Goal: Task Accomplishment & Management: Use online tool/utility

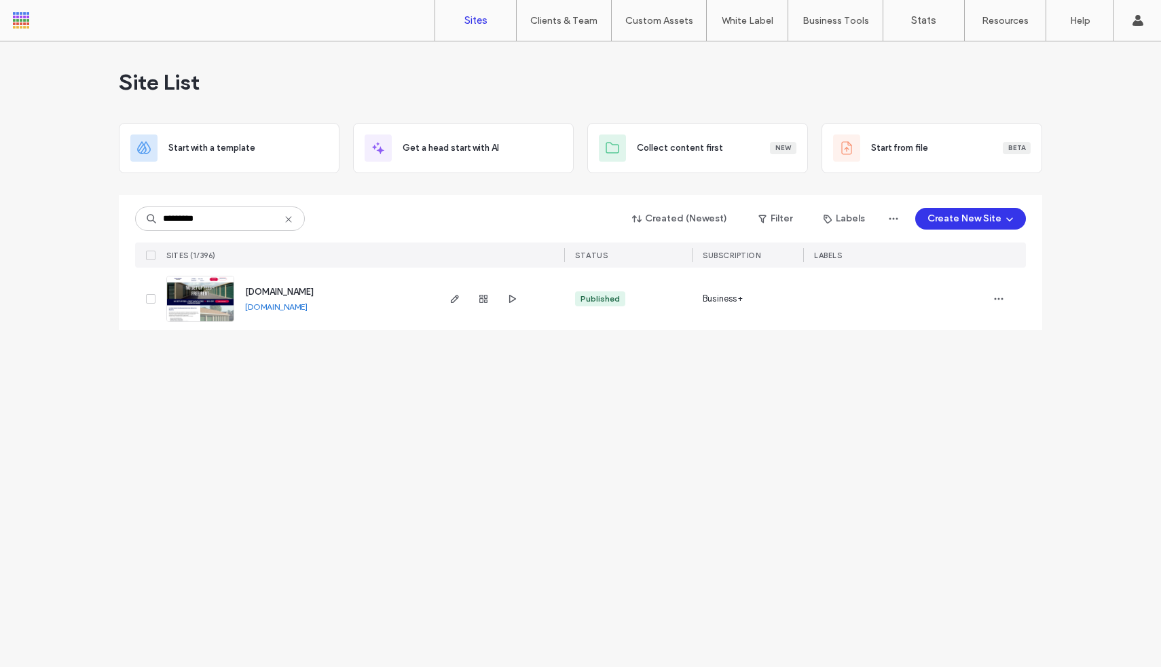
click at [217, 297] on img at bounding box center [200, 322] width 67 height 92
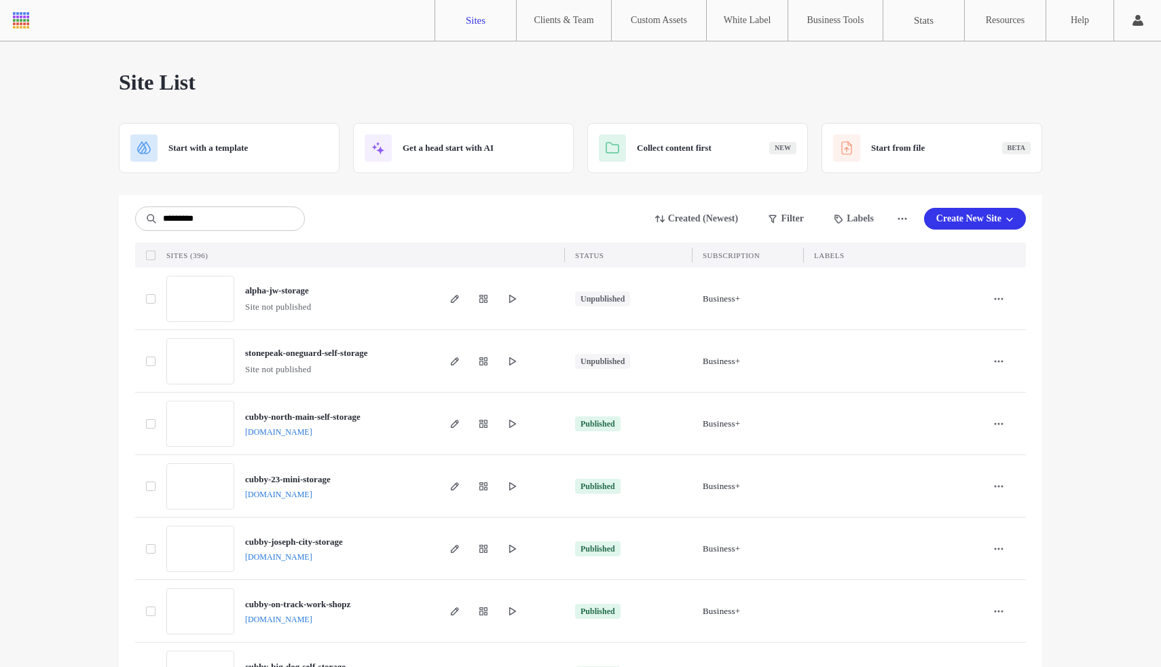
type input "*********"
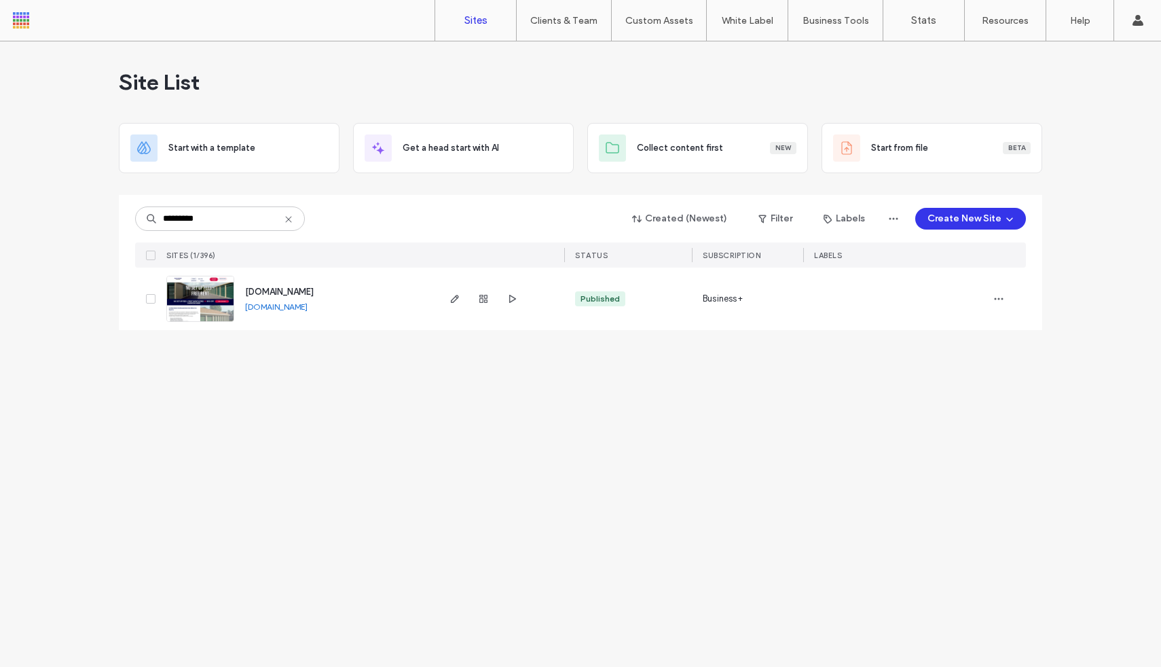
click at [202, 312] on img at bounding box center [200, 322] width 67 height 92
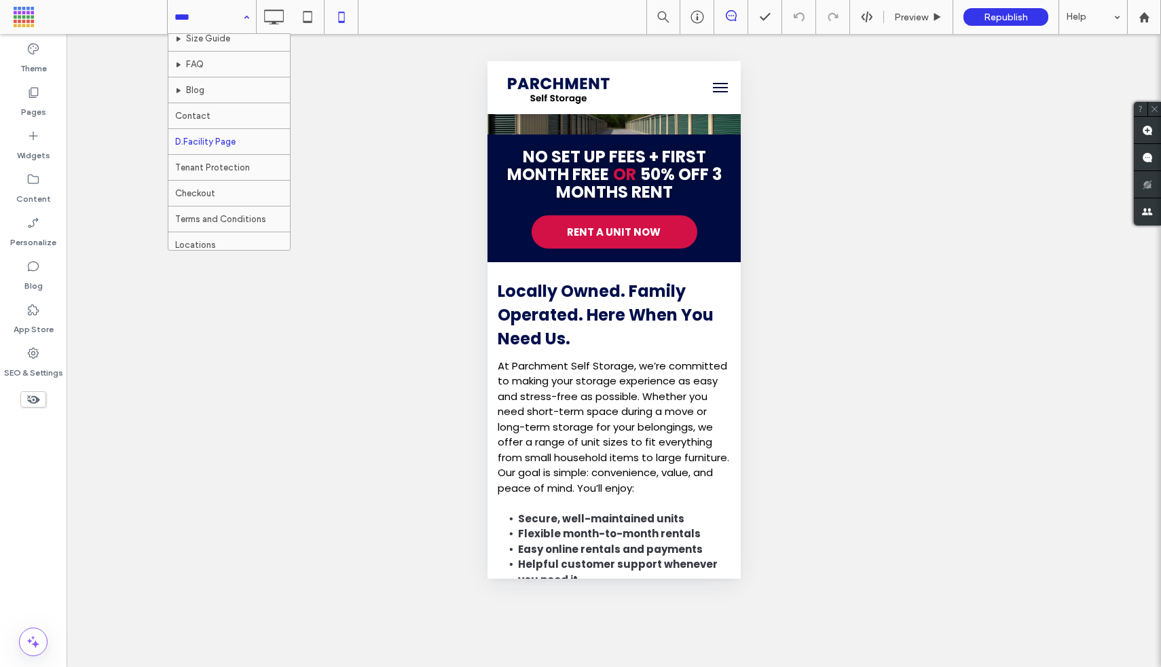
scroll to position [54, 0]
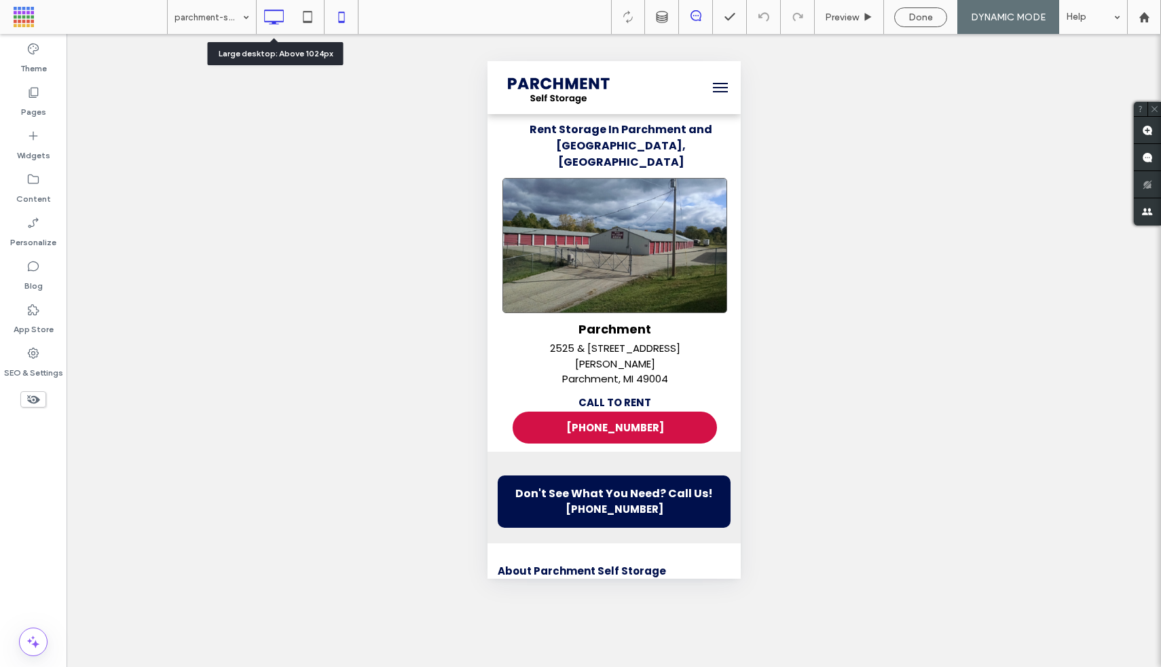
click at [286, 26] on icon at bounding box center [273, 16] width 27 height 27
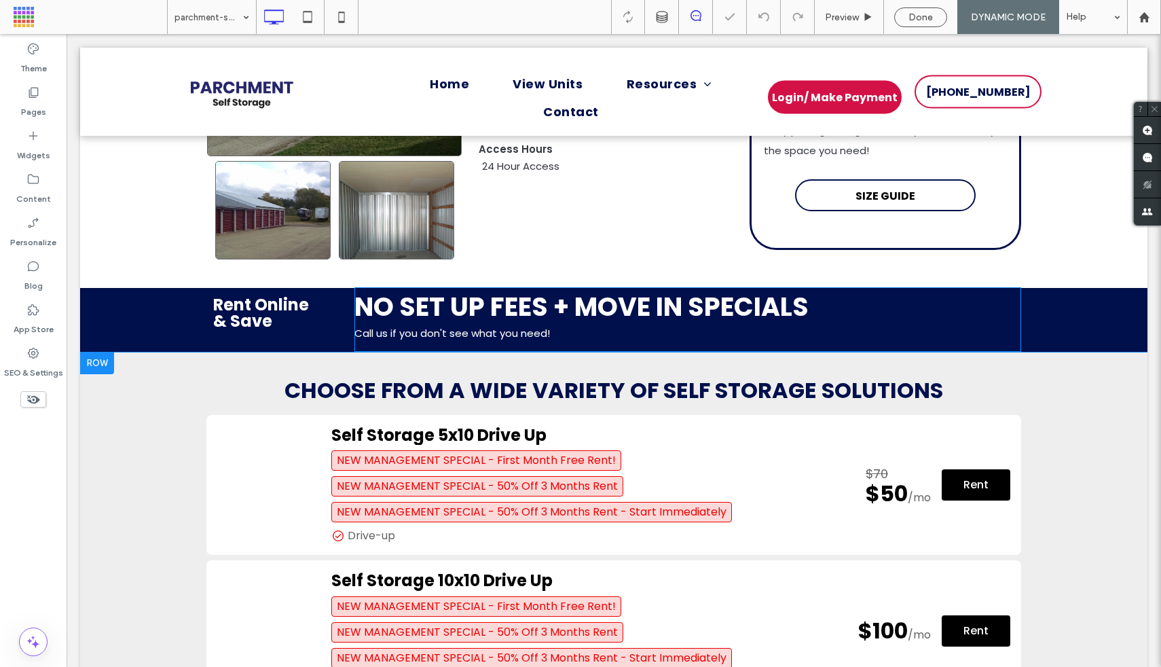
scroll to position [246, 0]
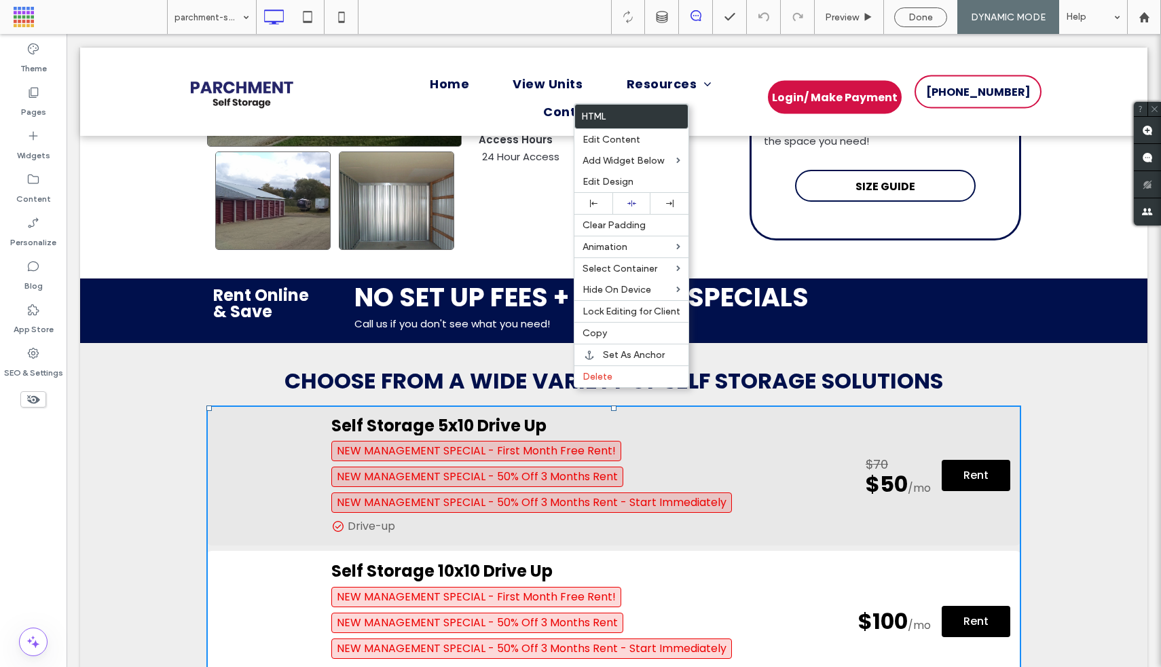
click at [569, 416] on h2 "Self Storage 5x10 Drive Up" at bounding box center [584, 426] width 507 height 20
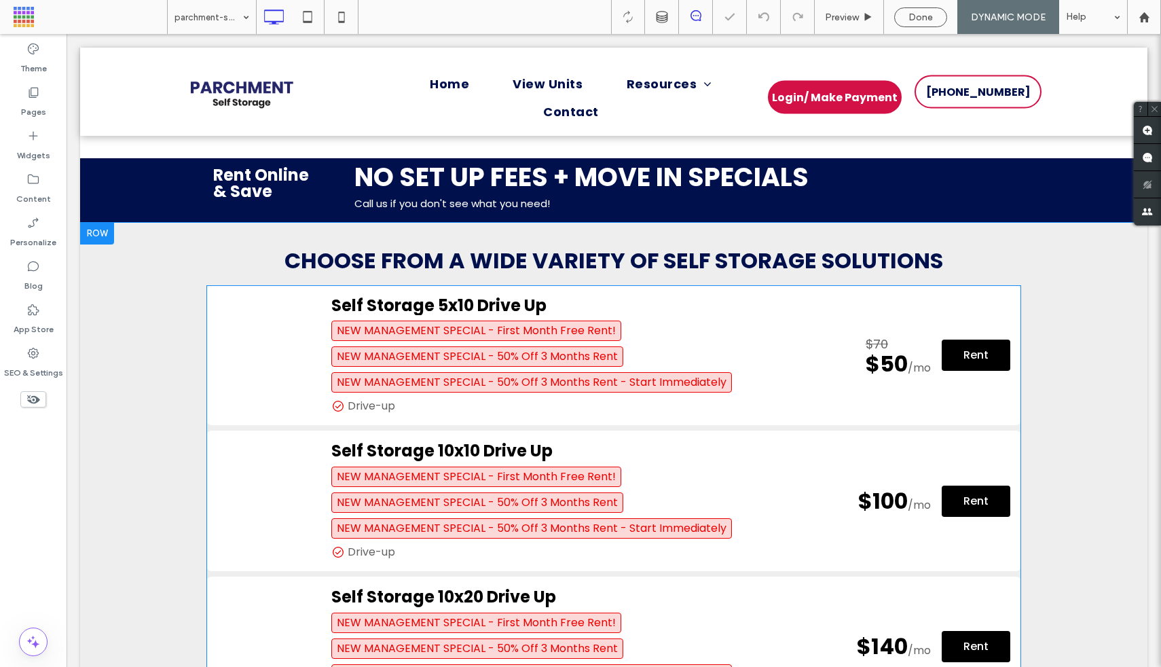
scroll to position [369, 0]
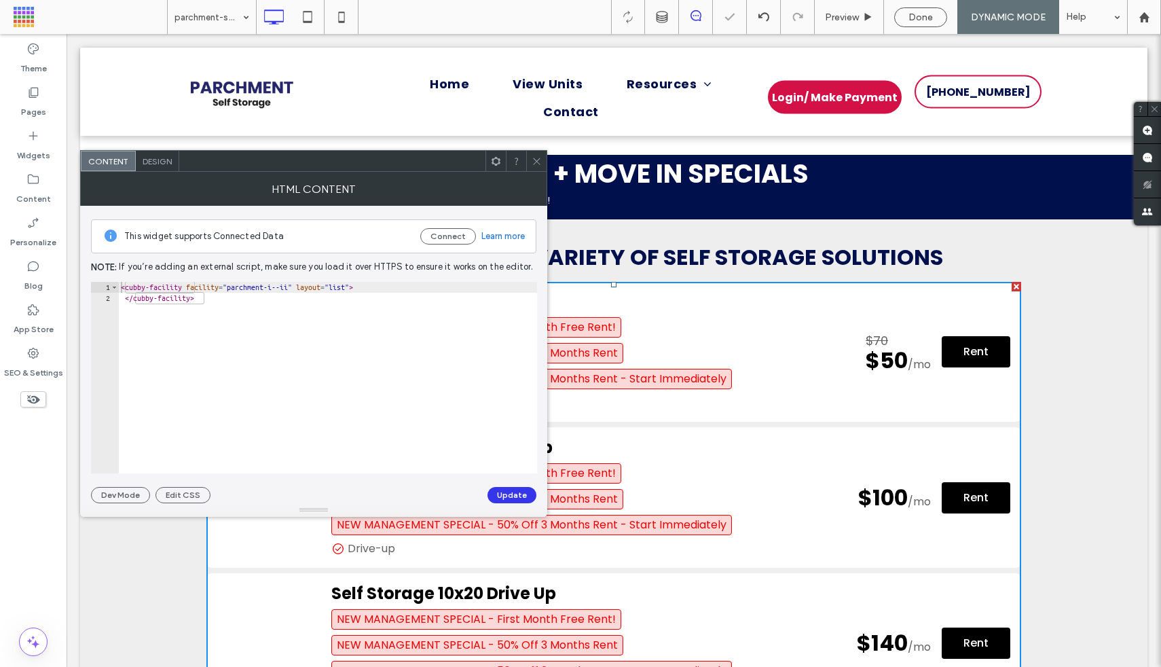
click at [288, 357] on div "< cubby-facility facility = "parchment-i--ii" layout = "list" > </ cubby-facili…" at bounding box center [327, 388] width 419 height 213
type textarea "**********"
click at [535, 160] on icon at bounding box center [537, 161] width 10 height 10
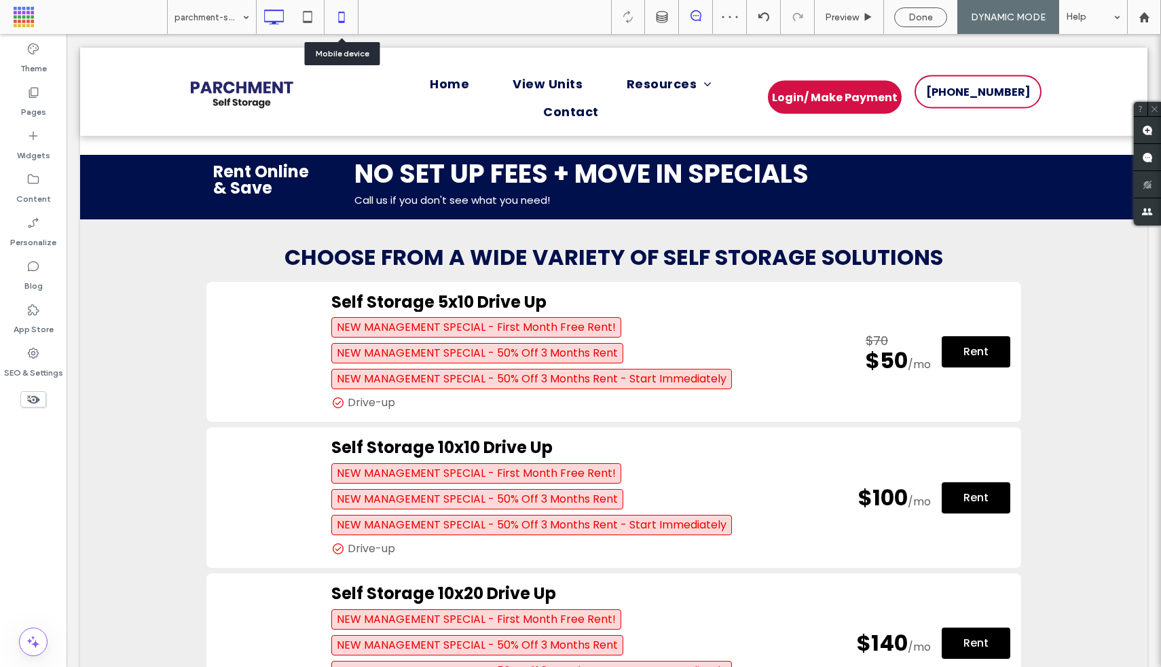
click at [346, 22] on icon at bounding box center [341, 16] width 27 height 27
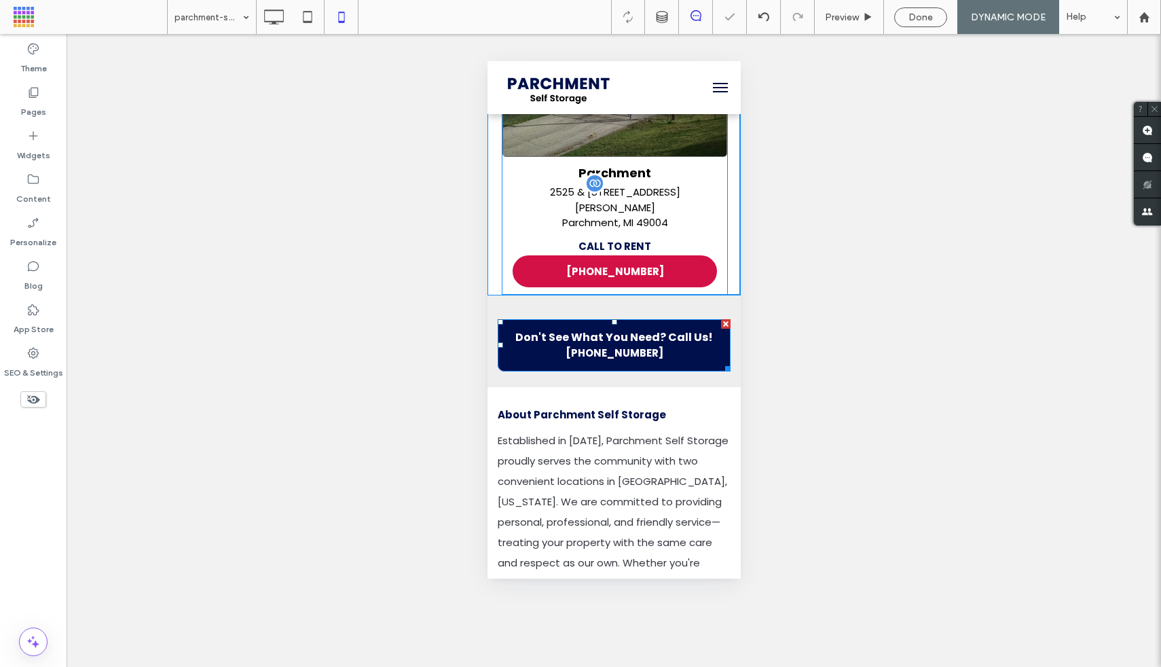
scroll to position [157, 0]
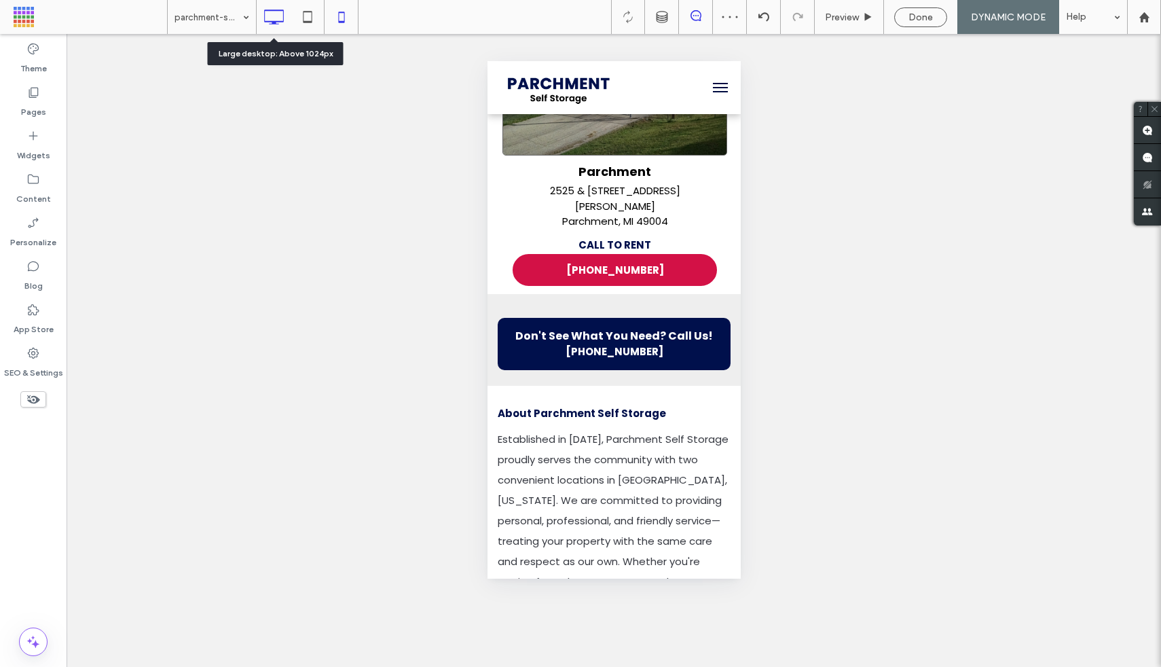
click at [276, 23] on icon at bounding box center [273, 16] width 27 height 27
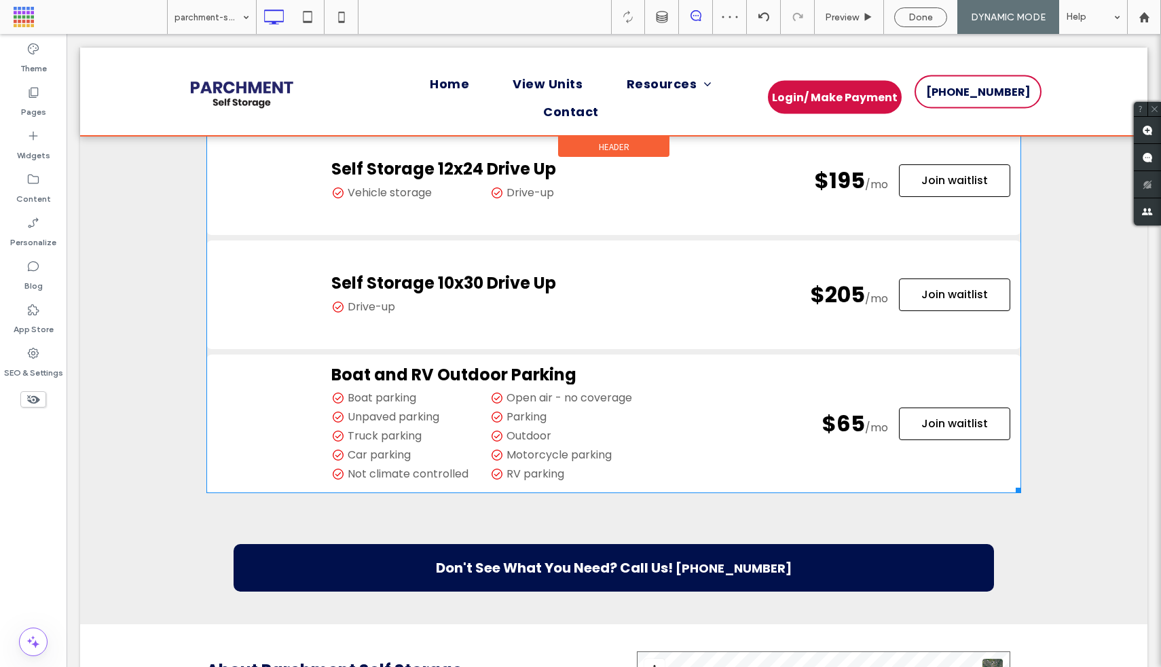
scroll to position [1305, 0]
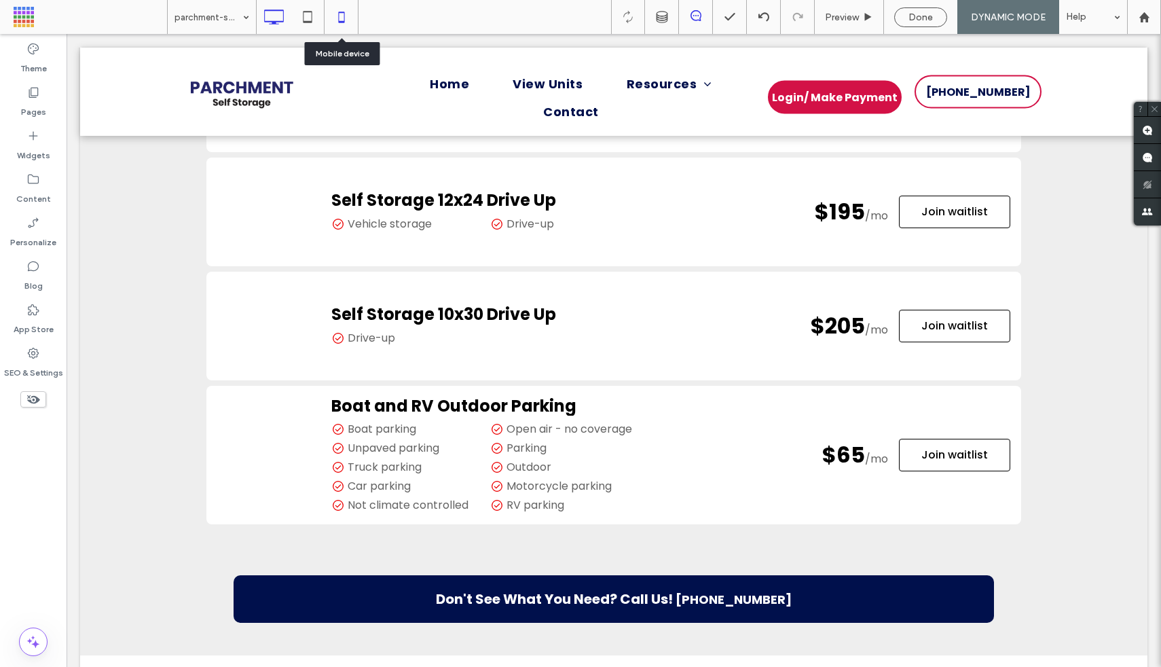
click at [343, 26] on icon at bounding box center [341, 16] width 27 height 27
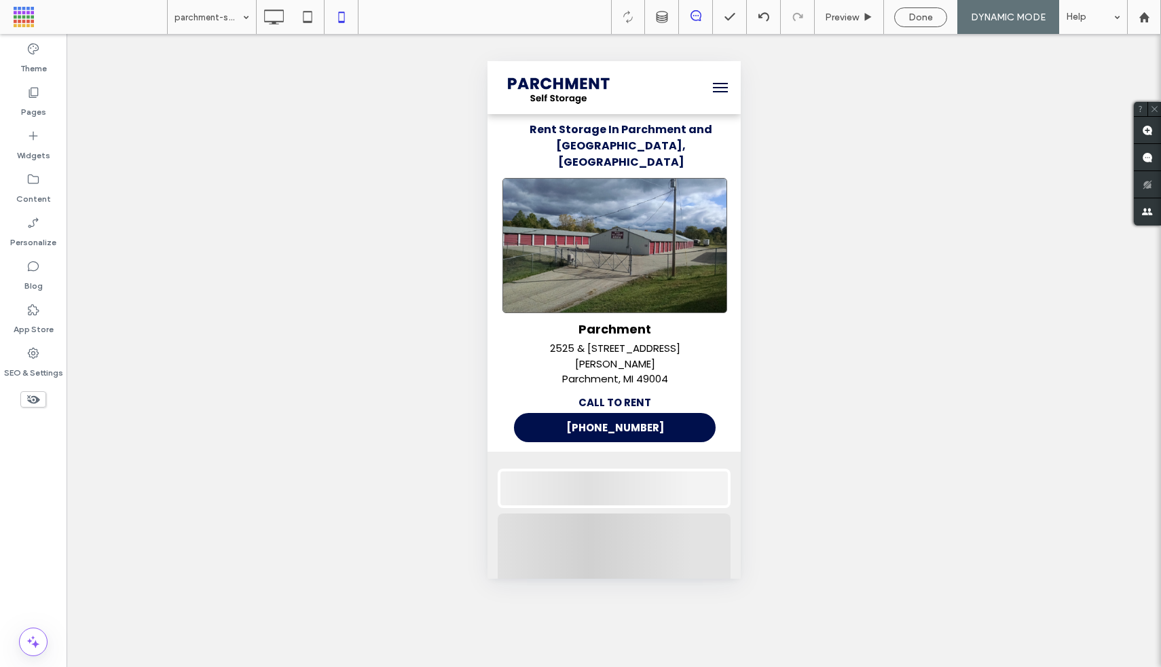
scroll to position [0, 0]
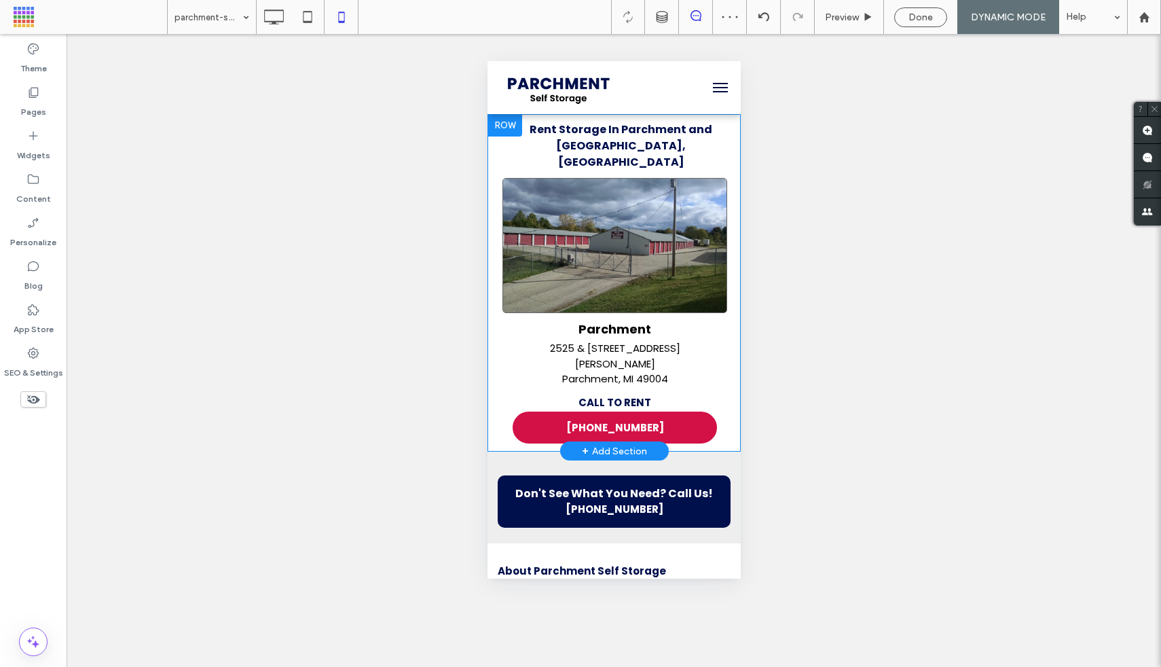
click at [591, 443] on div "+ Add Section" at bounding box center [613, 450] width 65 height 15
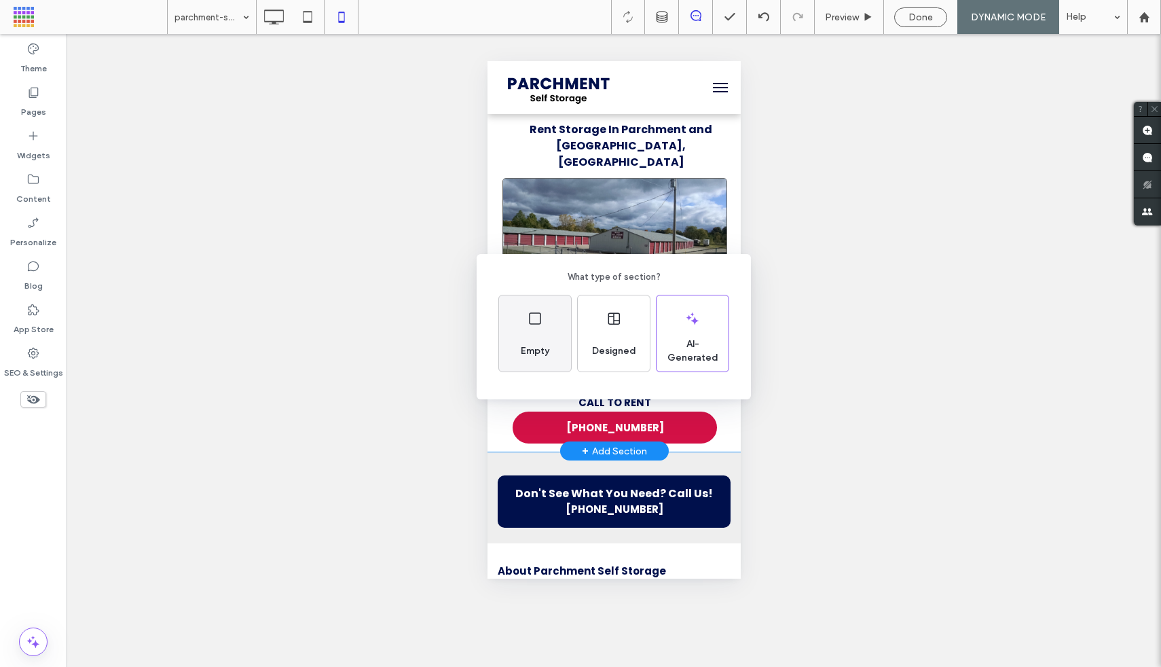
click at [553, 358] on div "Empty" at bounding box center [534, 351] width 39 height 30
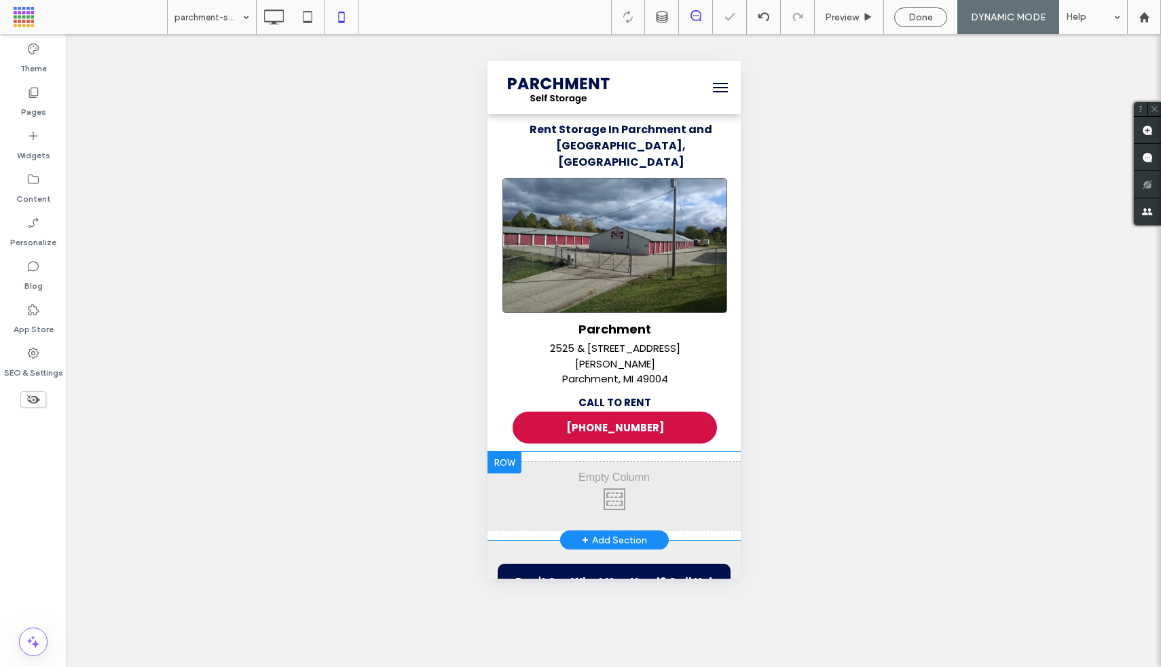
click at [553, 467] on div "Click To Paste Click To Paste" at bounding box center [613, 496] width 253 height 68
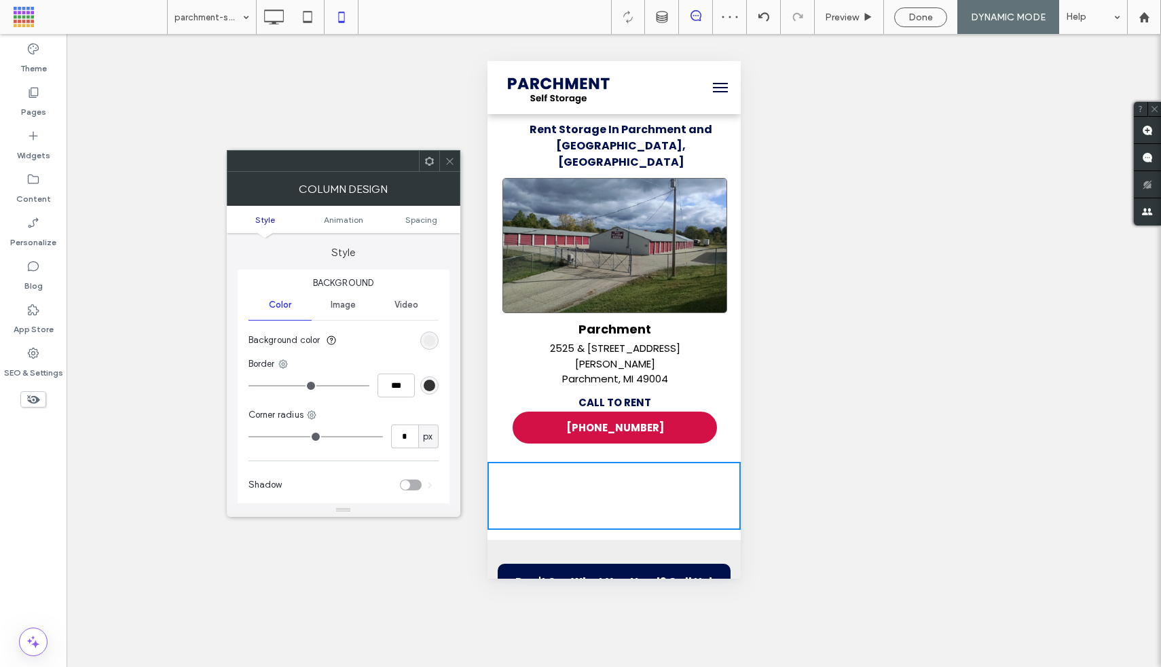
click at [449, 163] on icon at bounding box center [450, 161] width 10 height 10
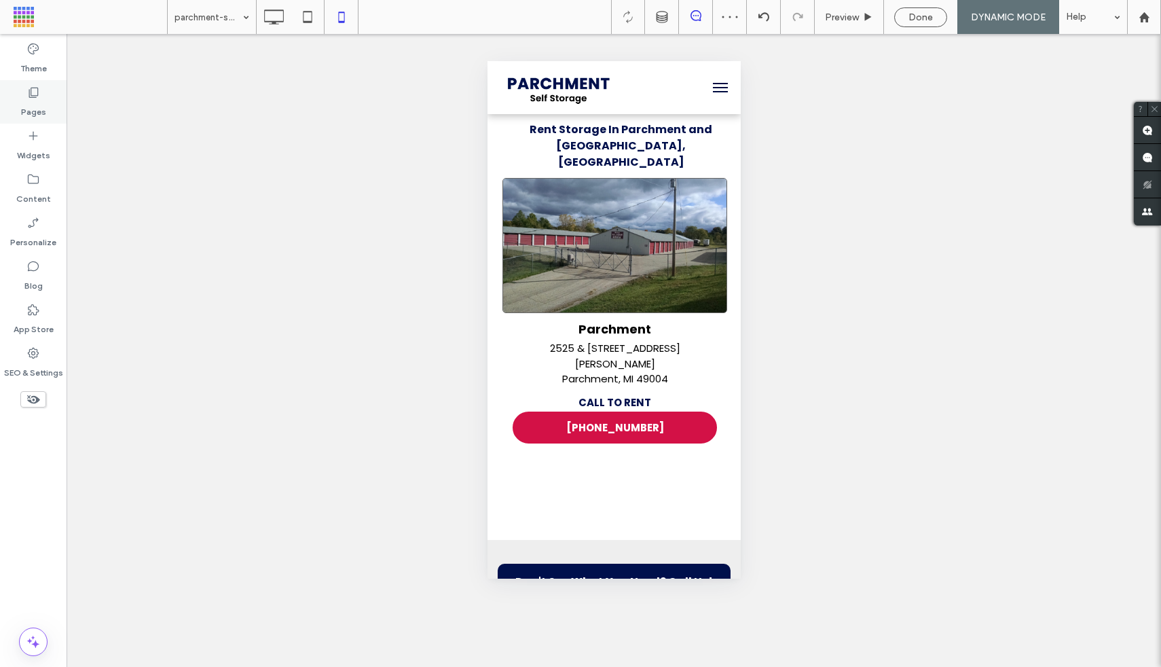
click at [35, 88] on use at bounding box center [34, 93] width 10 height 10
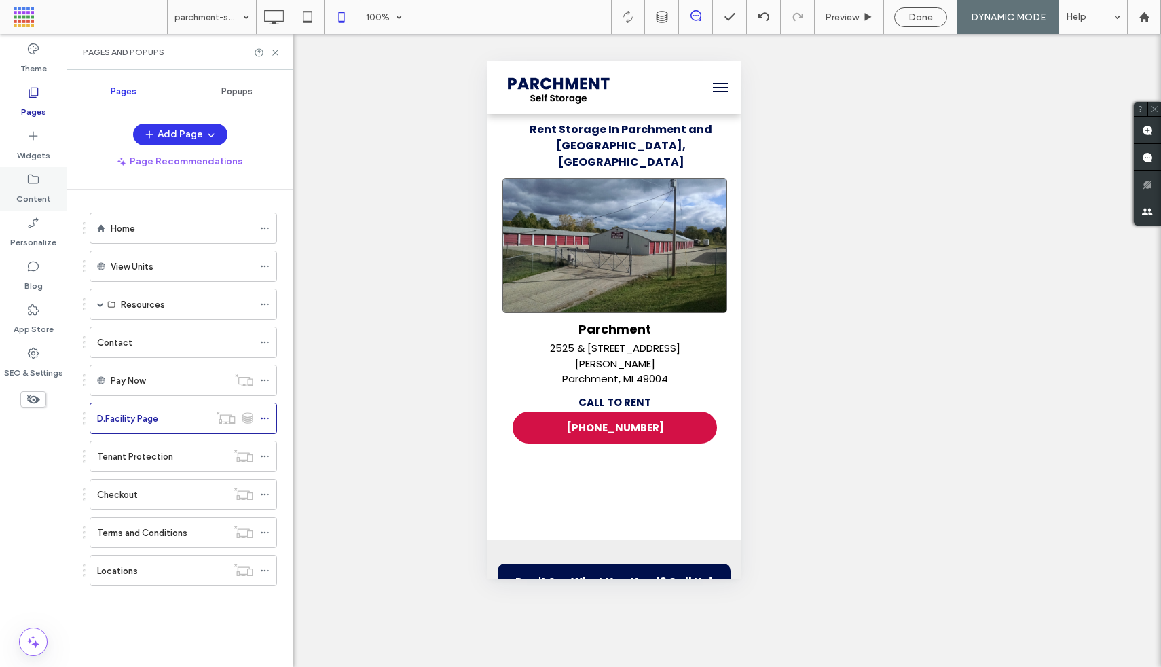
click at [13, 187] on div "Content" at bounding box center [33, 188] width 67 height 43
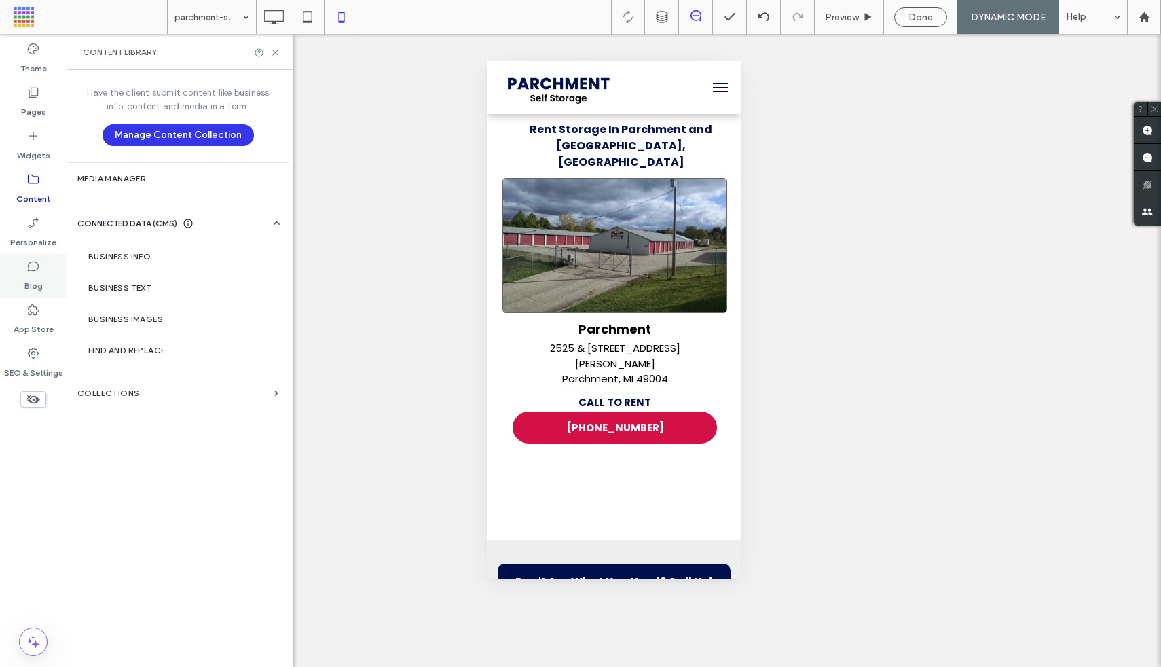
click at [50, 284] on div "Blog" at bounding box center [33, 275] width 67 height 43
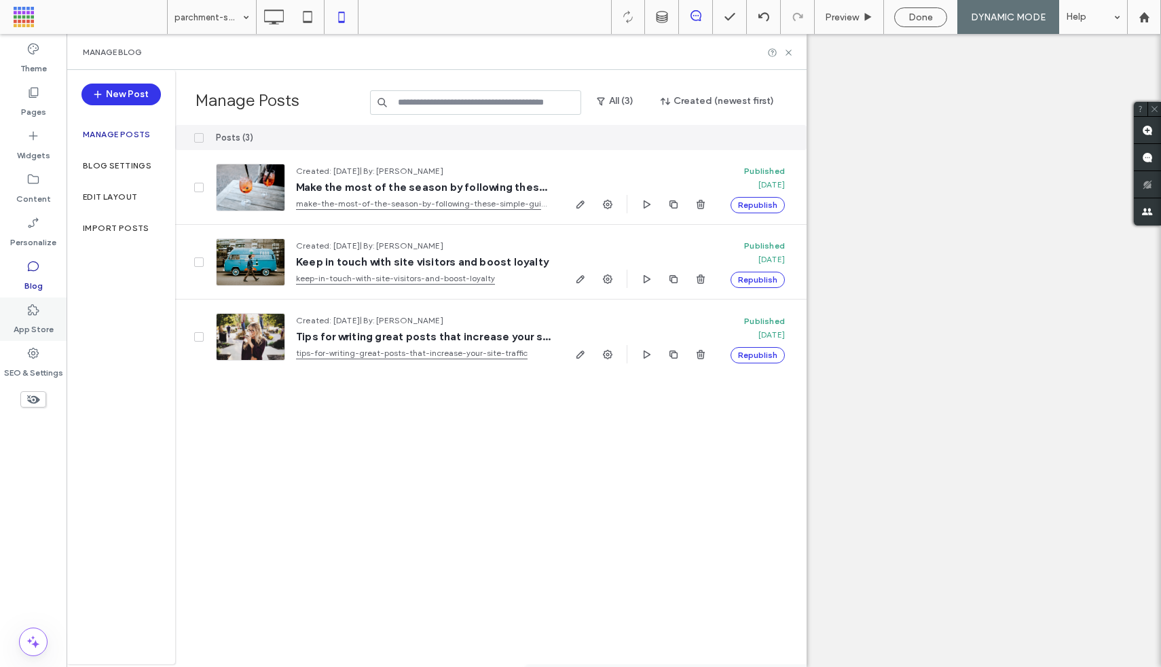
click at [39, 311] on icon at bounding box center [33, 310] width 14 height 14
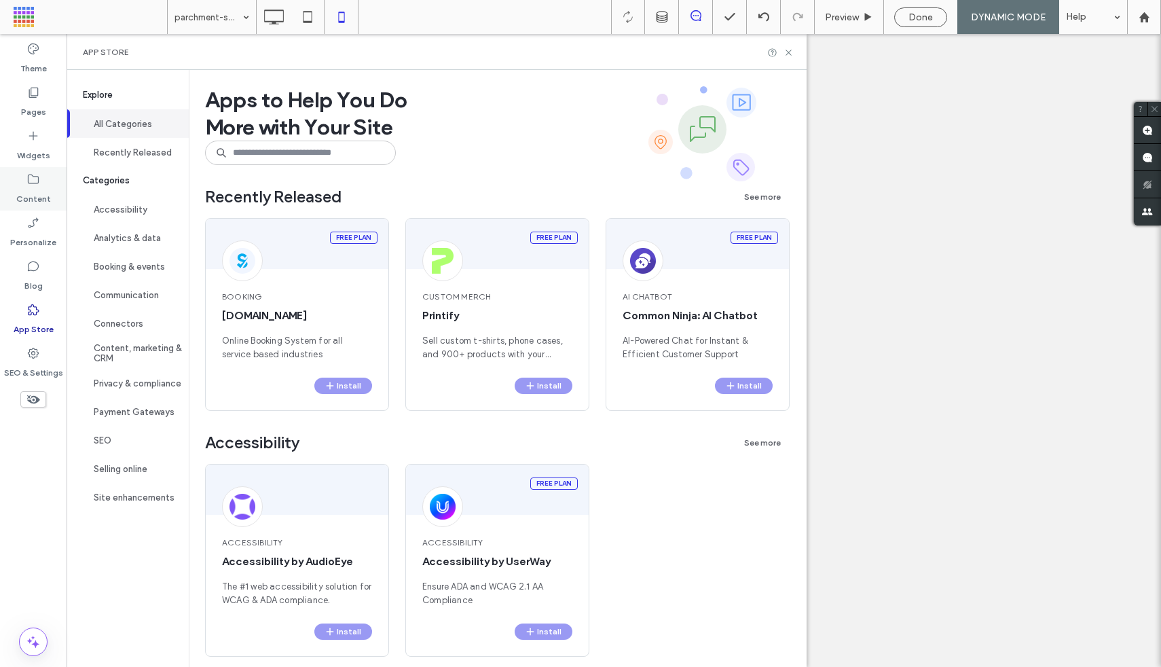
click at [39, 172] on icon at bounding box center [33, 179] width 14 height 14
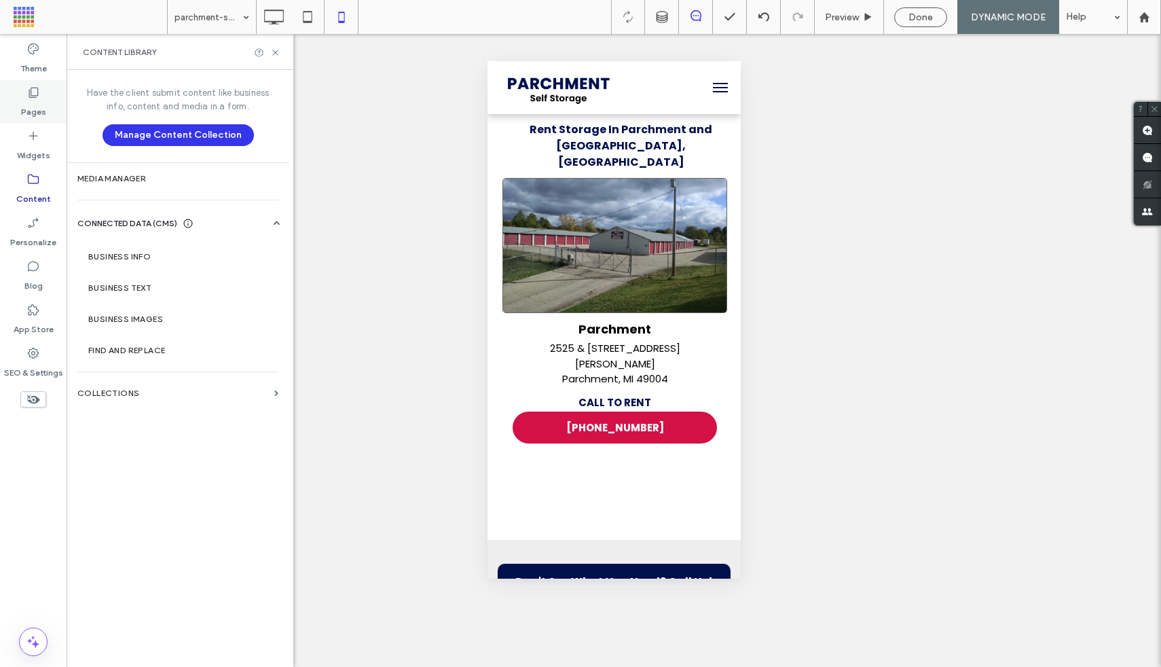
click at [43, 105] on label "Pages" at bounding box center [33, 108] width 25 height 19
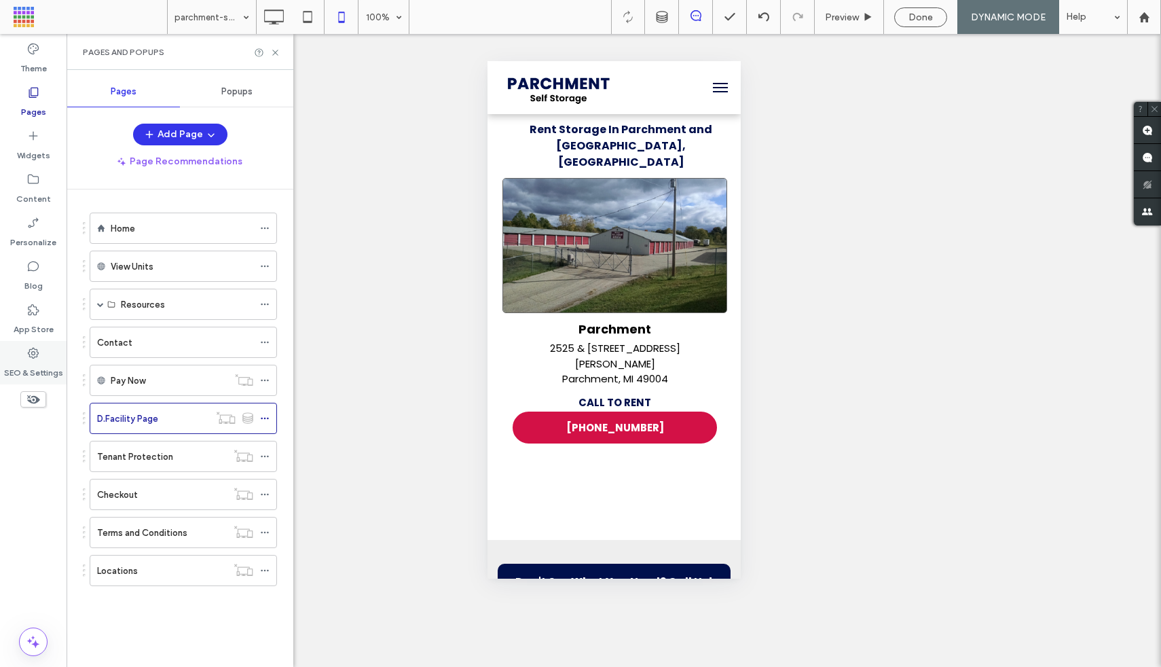
click at [23, 356] on div "SEO & Settings" at bounding box center [33, 362] width 67 height 43
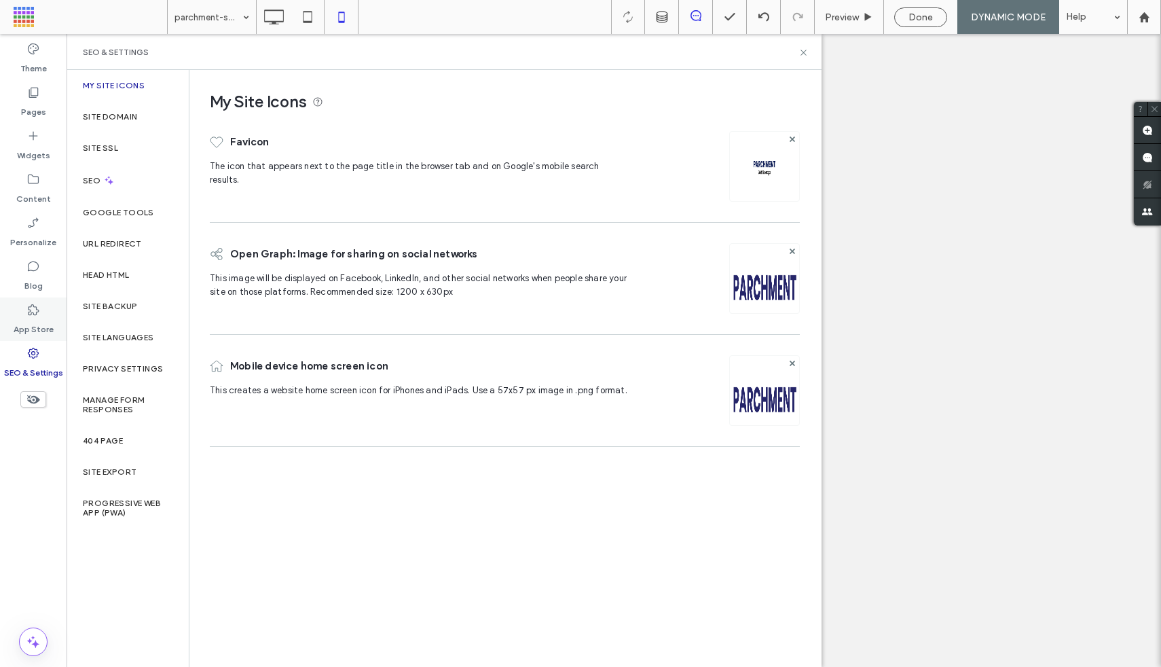
click at [30, 324] on label "App Store" at bounding box center [34, 325] width 40 height 19
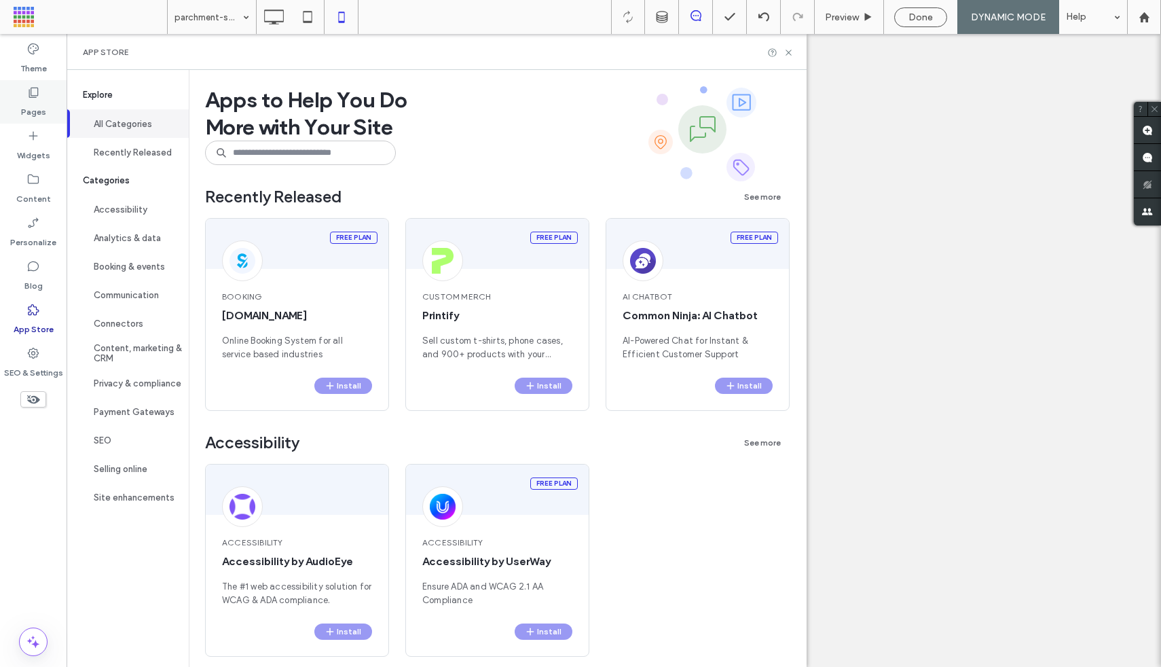
click at [37, 98] on icon at bounding box center [33, 93] width 14 height 14
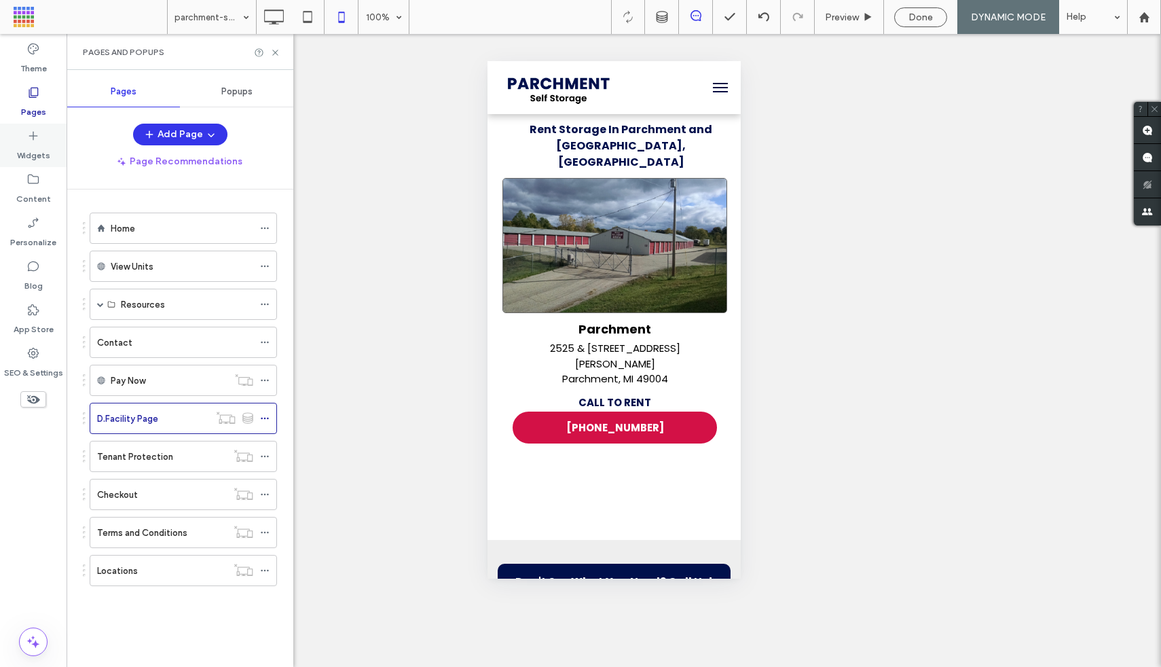
click at [42, 139] on div "Widgets" at bounding box center [33, 145] width 67 height 43
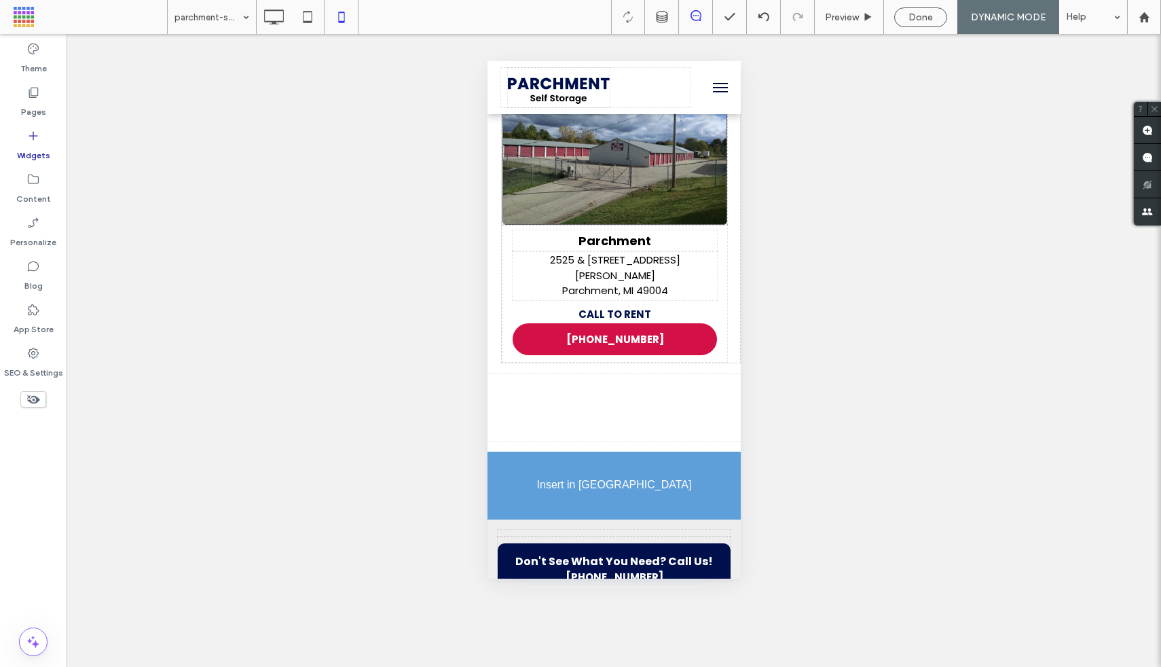
scroll to position [98, 0]
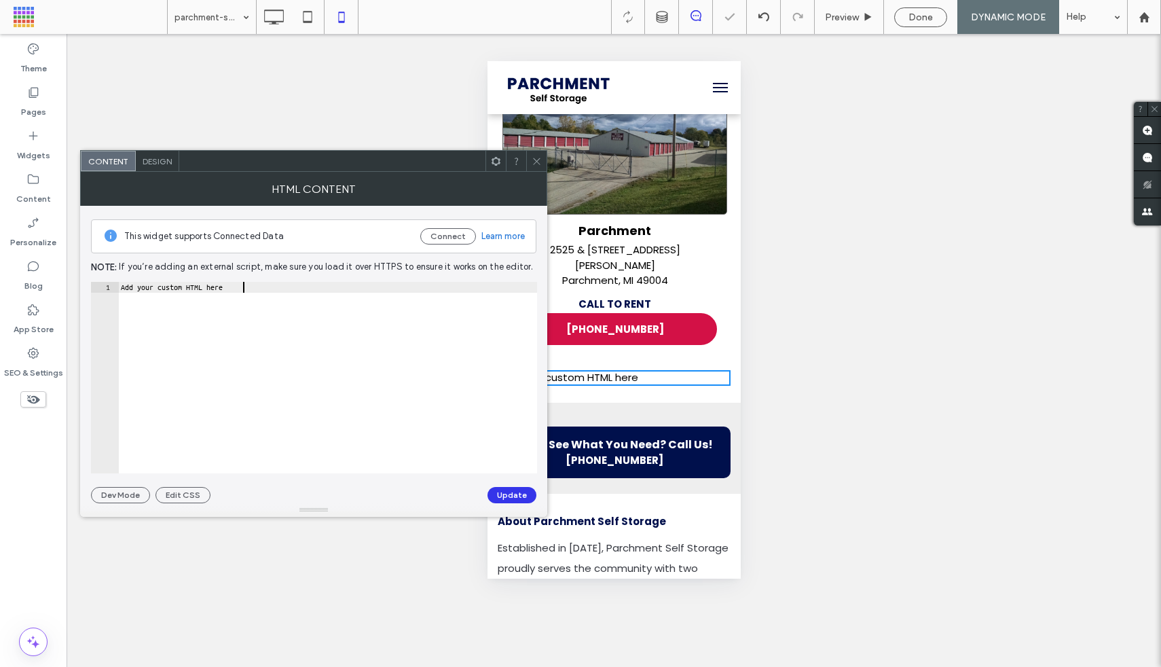
click at [248, 329] on div "Add your custom HTML here" at bounding box center [327, 388] width 419 height 213
paste textarea "Cursor at row 1"
type textarea "**********"
click at [511, 500] on button "Update" at bounding box center [511, 495] width 49 height 16
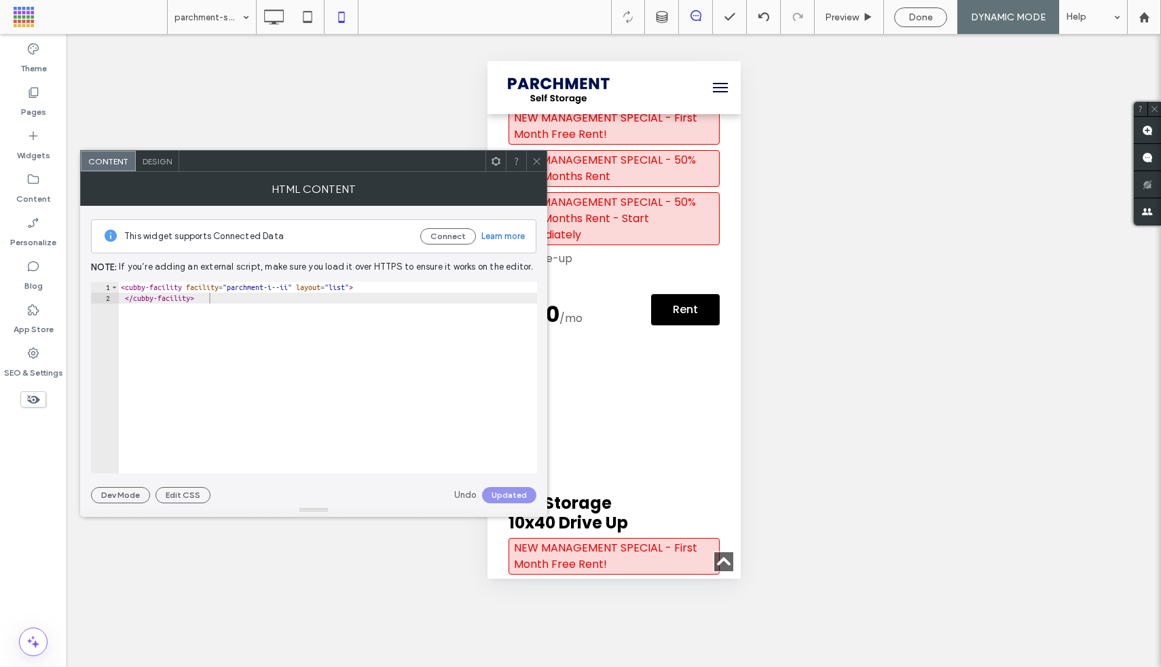
scroll to position [1438, 0]
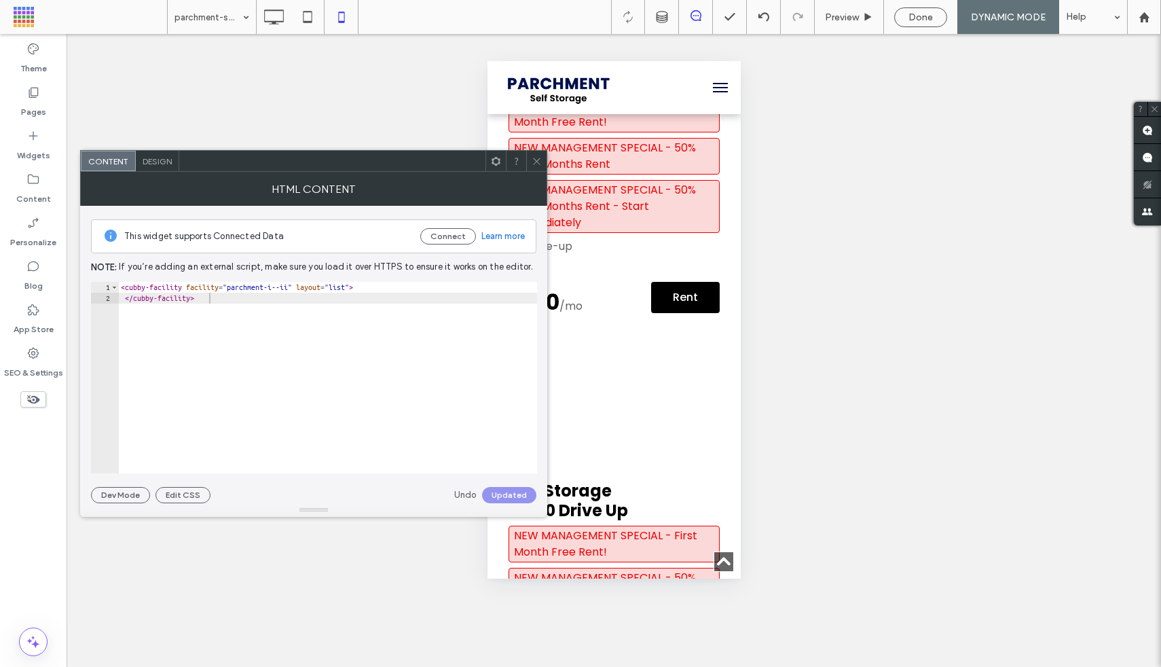
click at [539, 156] on icon at bounding box center [537, 161] width 10 height 10
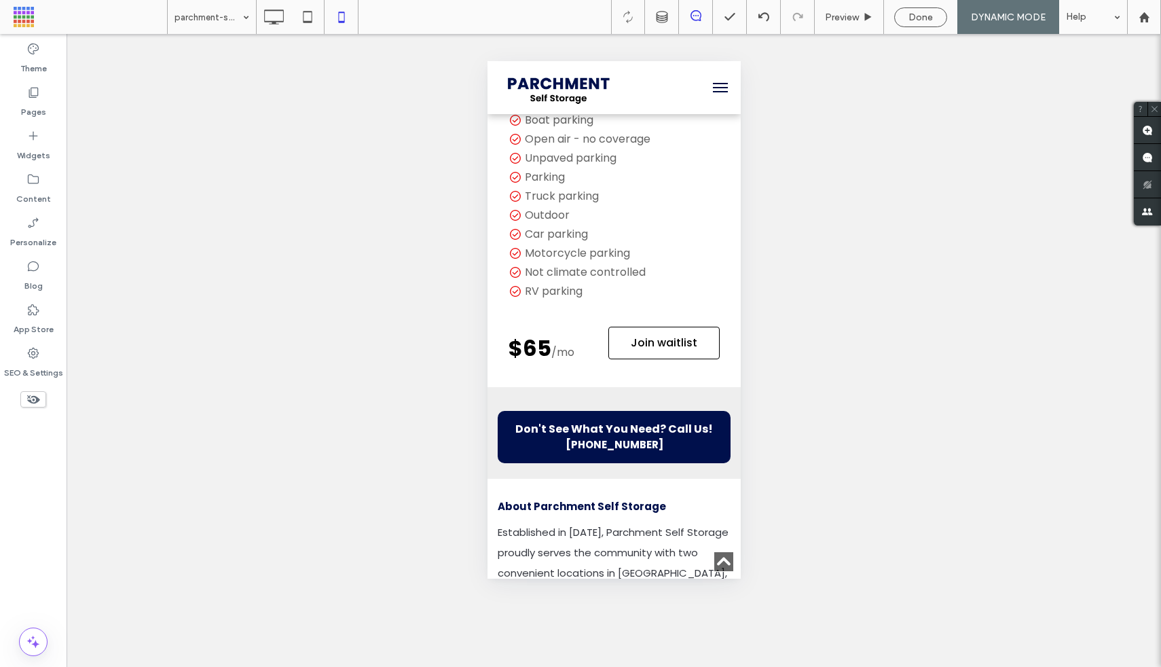
scroll to position [3454, 0]
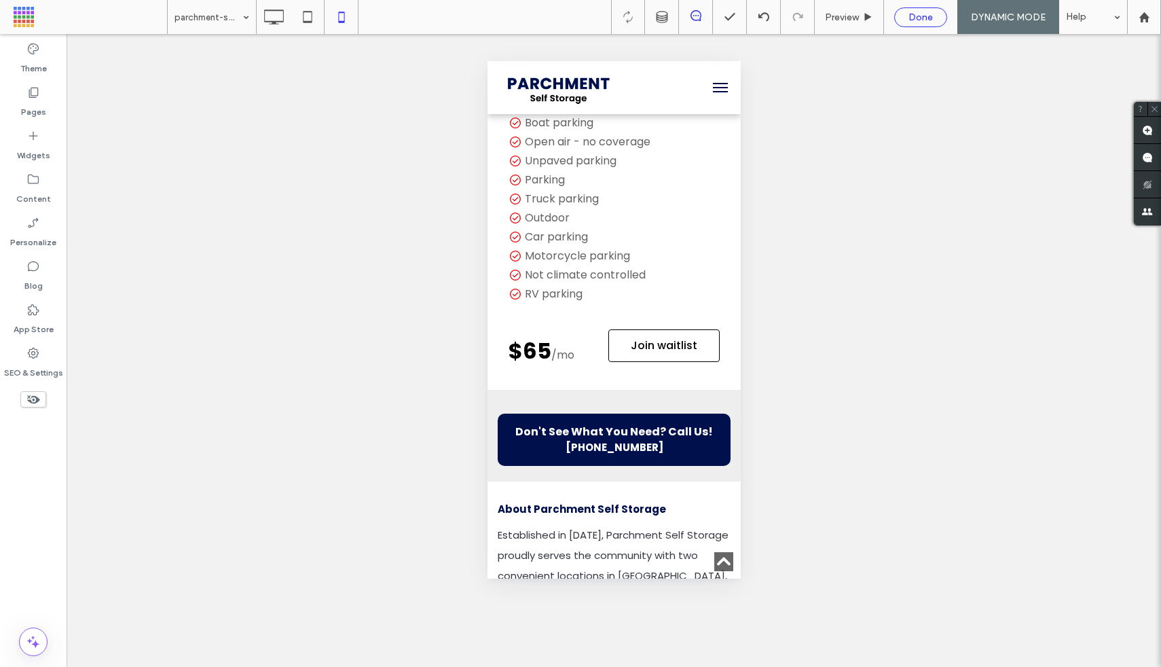
click at [925, 15] on span "Done" at bounding box center [920, 18] width 24 height 12
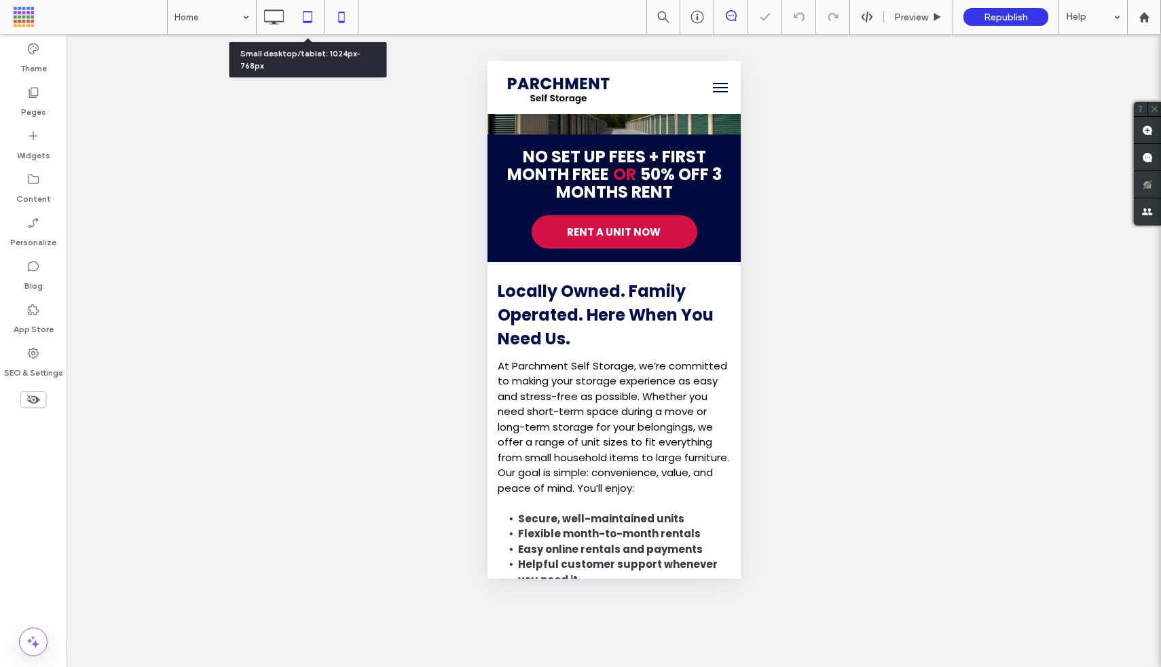
click at [304, 14] on icon at bounding box center [307, 16] width 27 height 27
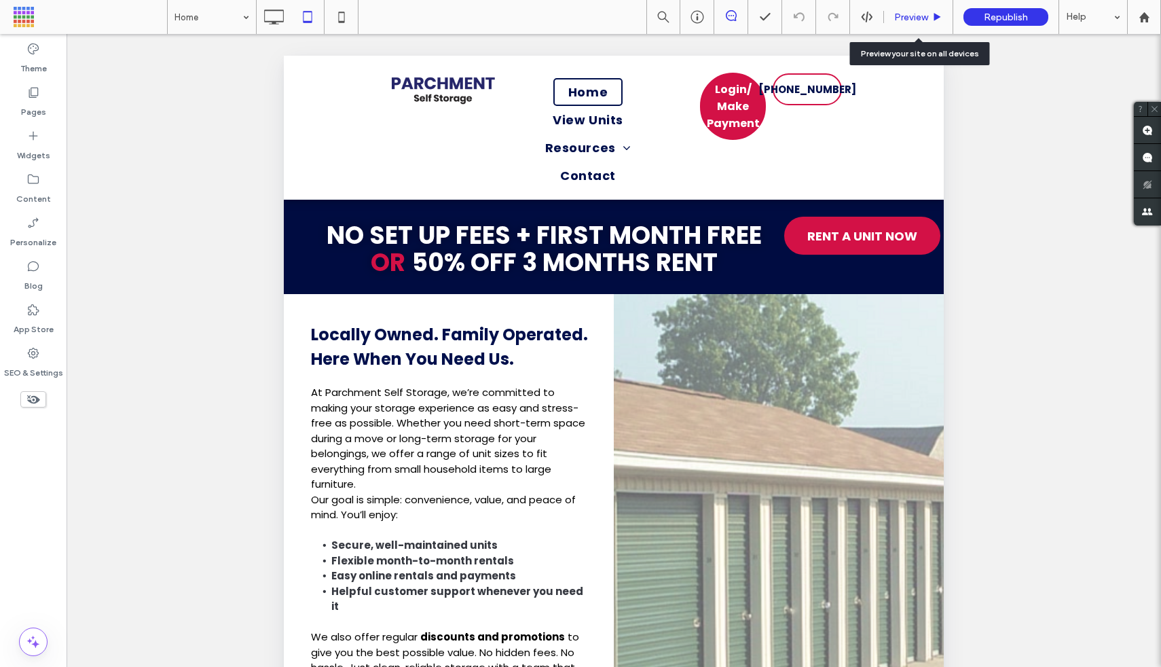
click at [920, 7] on div "Preview" at bounding box center [918, 17] width 69 height 34
click at [912, 19] on span "Preview" at bounding box center [911, 18] width 34 height 12
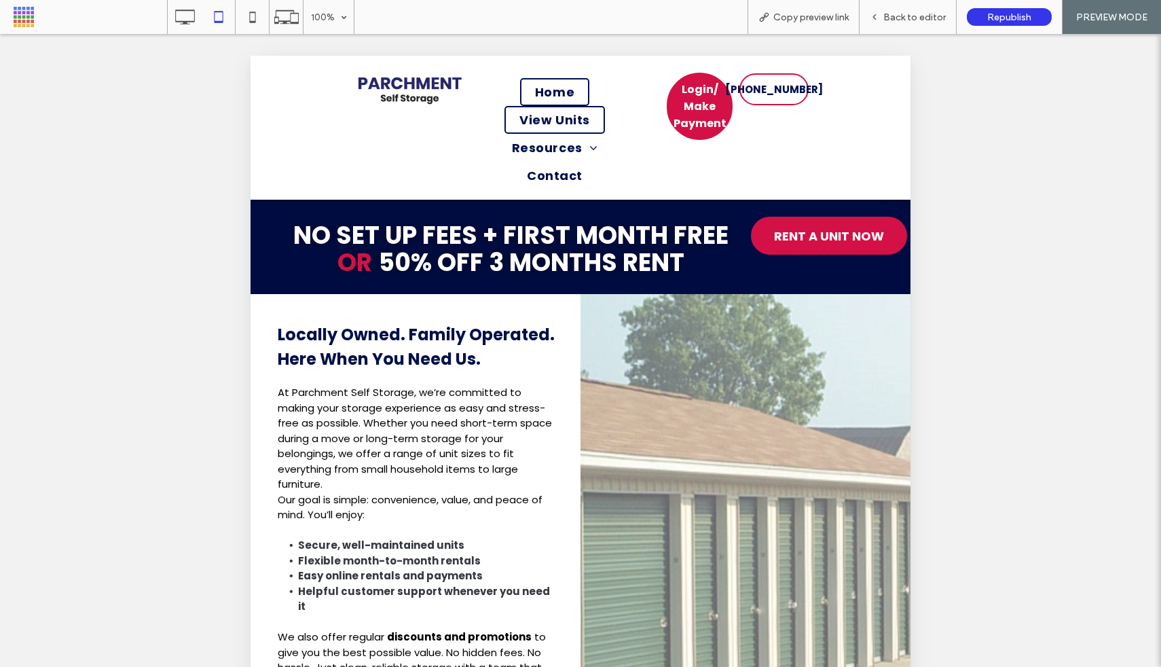
click at [555, 122] on span "View Units" at bounding box center [554, 120] width 70 height 18
click at [562, 116] on span "View Units" at bounding box center [554, 120] width 70 height 18
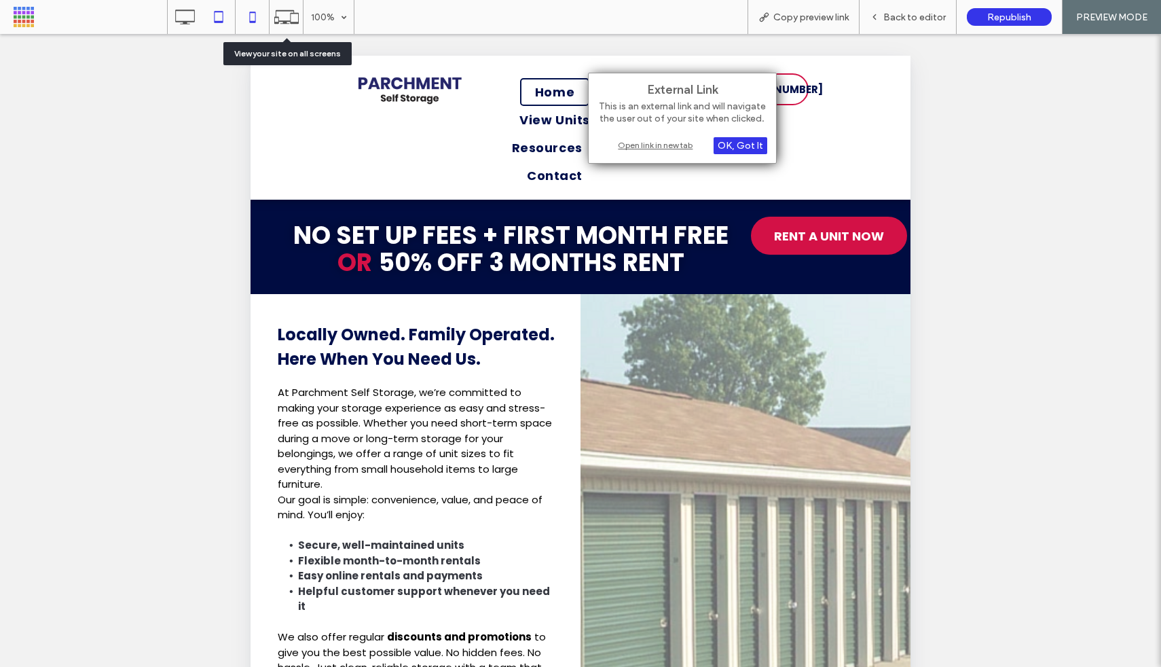
click at [243, 12] on icon at bounding box center [252, 16] width 27 height 27
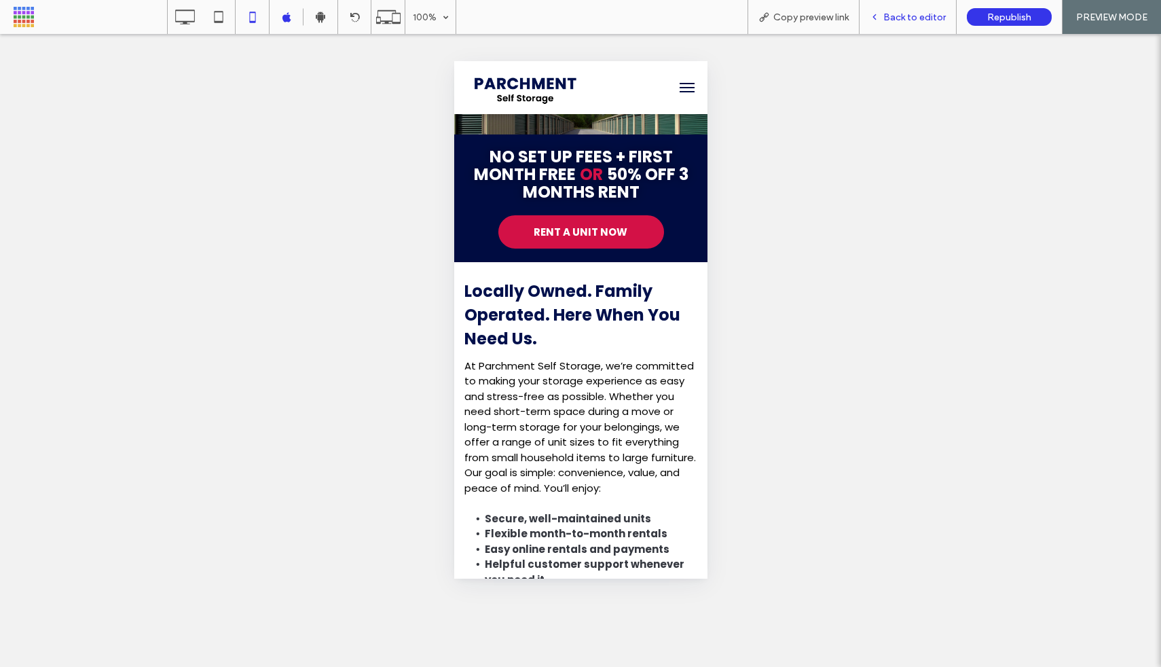
click at [921, 28] on div "Back to editor" at bounding box center [907, 17] width 97 height 34
click at [915, 22] on span "Back to editor" at bounding box center [914, 18] width 62 height 12
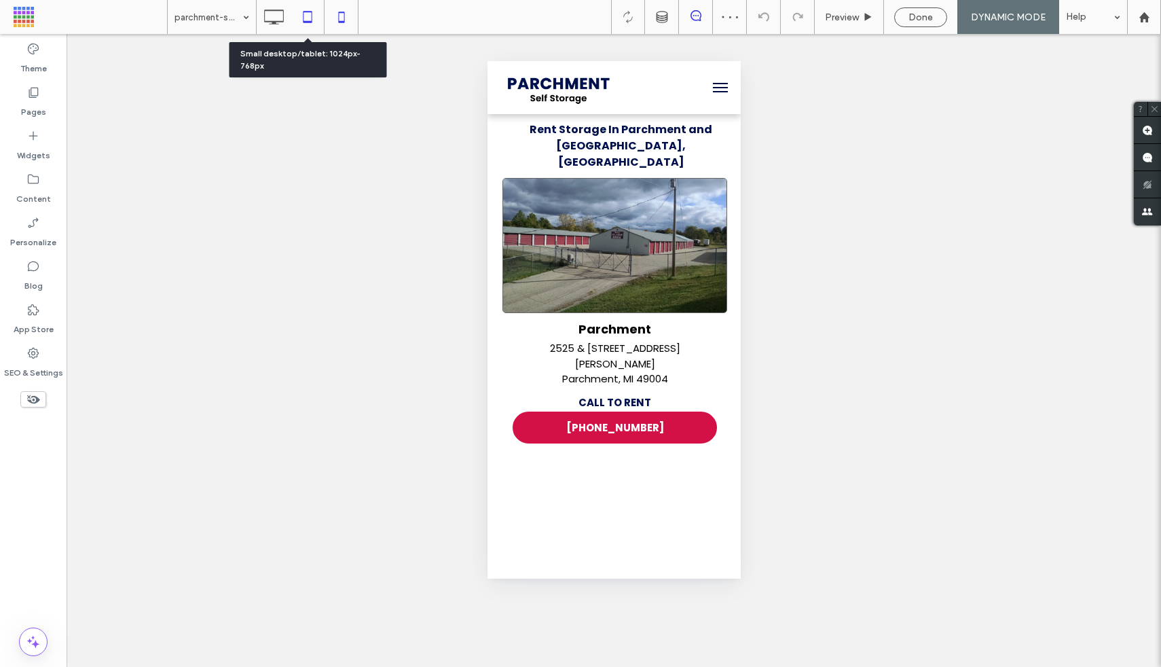
click at [307, 20] on icon at bounding box center [307, 16] width 27 height 27
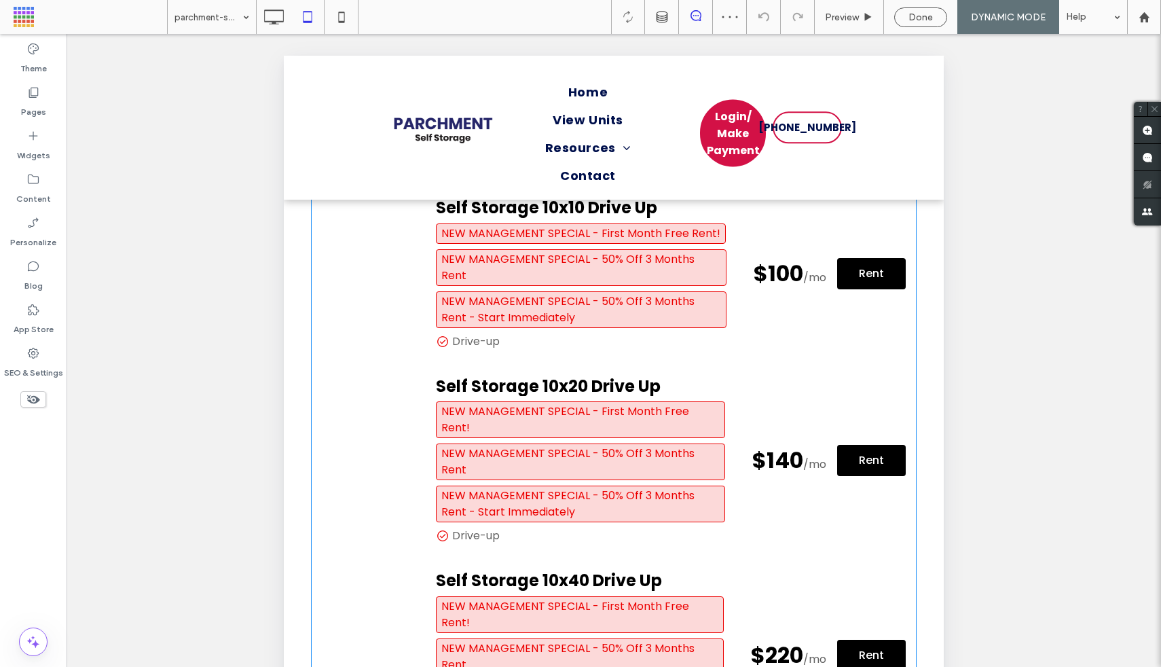
scroll to position [587, 0]
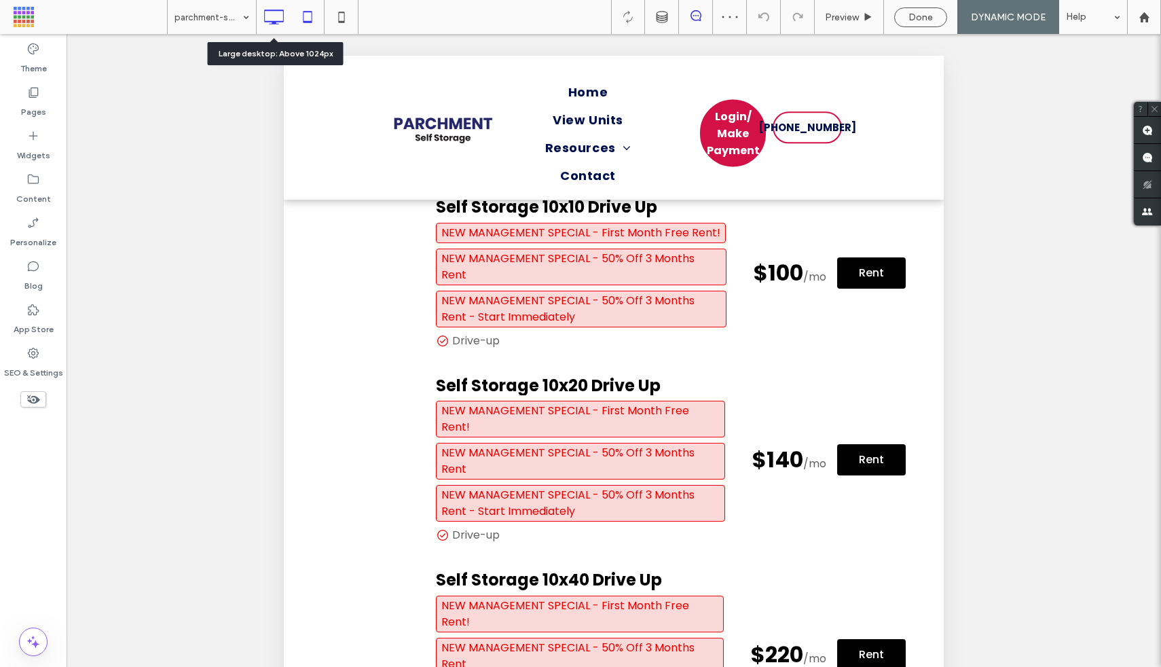
click at [268, 16] on icon at bounding box center [273, 16] width 27 height 27
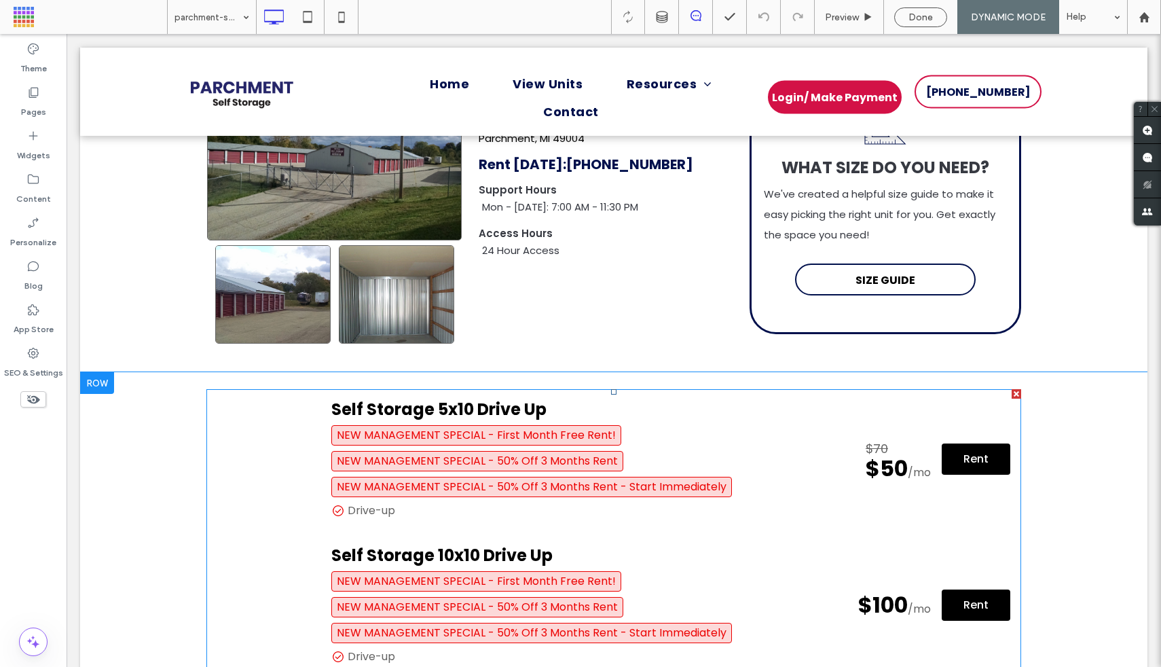
scroll to position [155, 0]
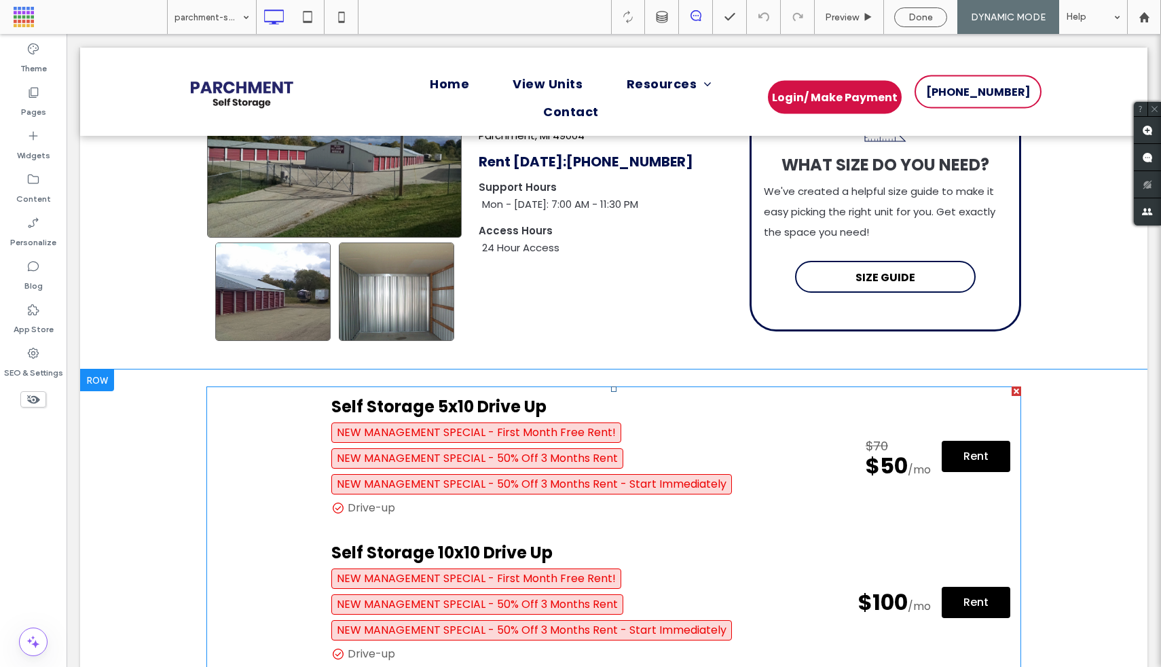
click at [1014, 386] on div at bounding box center [1016, 391] width 10 height 10
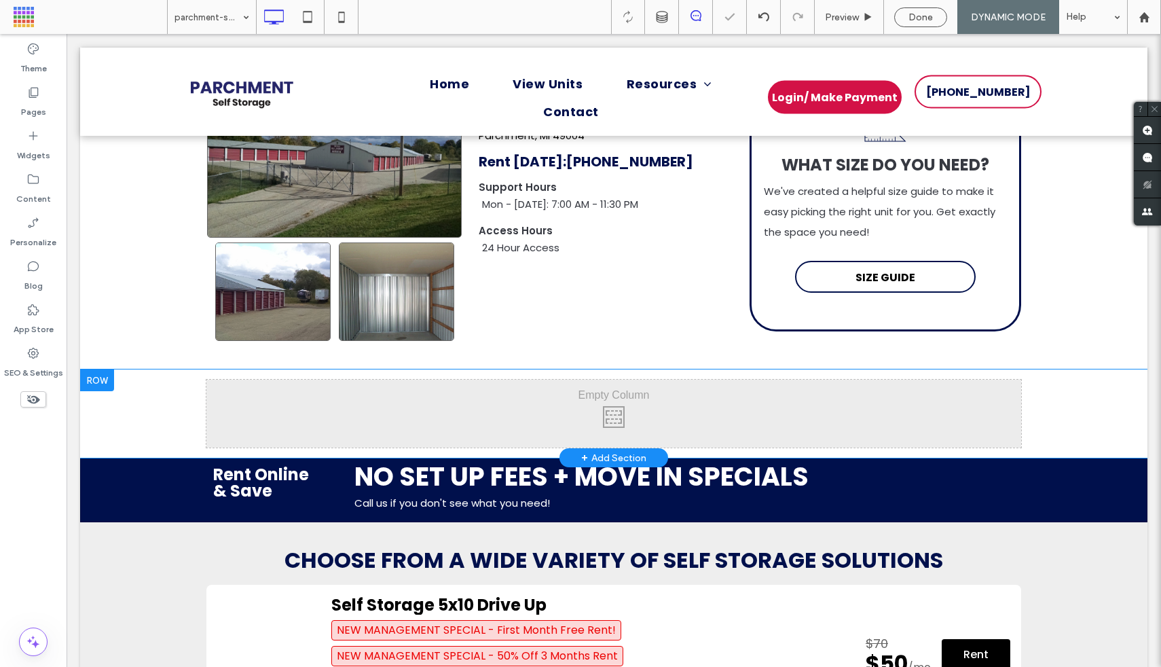
scroll to position [161, 0]
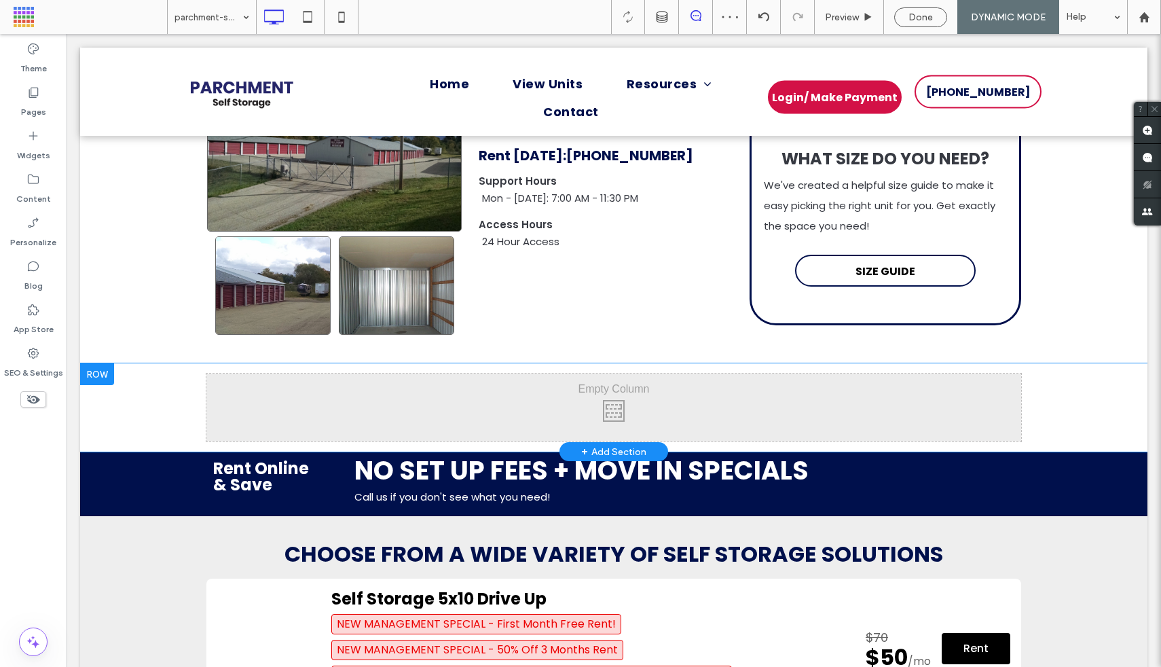
click at [1115, 363] on div "Click To Paste Row + Add Section" at bounding box center [613, 407] width 1067 height 88
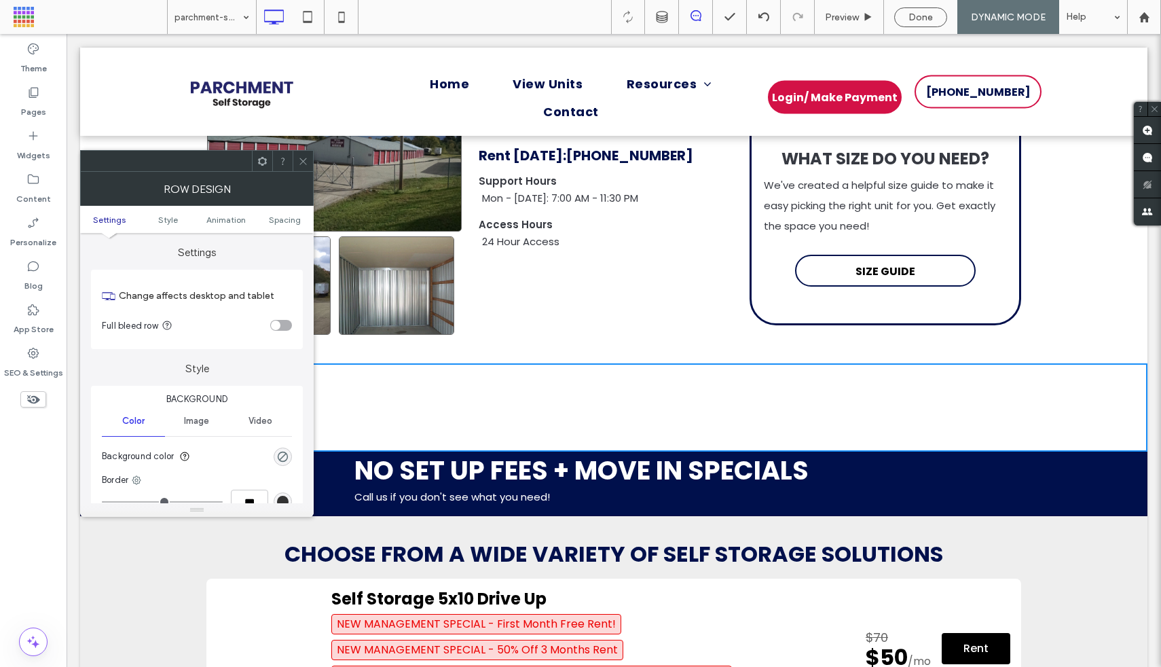
click at [305, 162] on icon at bounding box center [303, 161] width 10 height 10
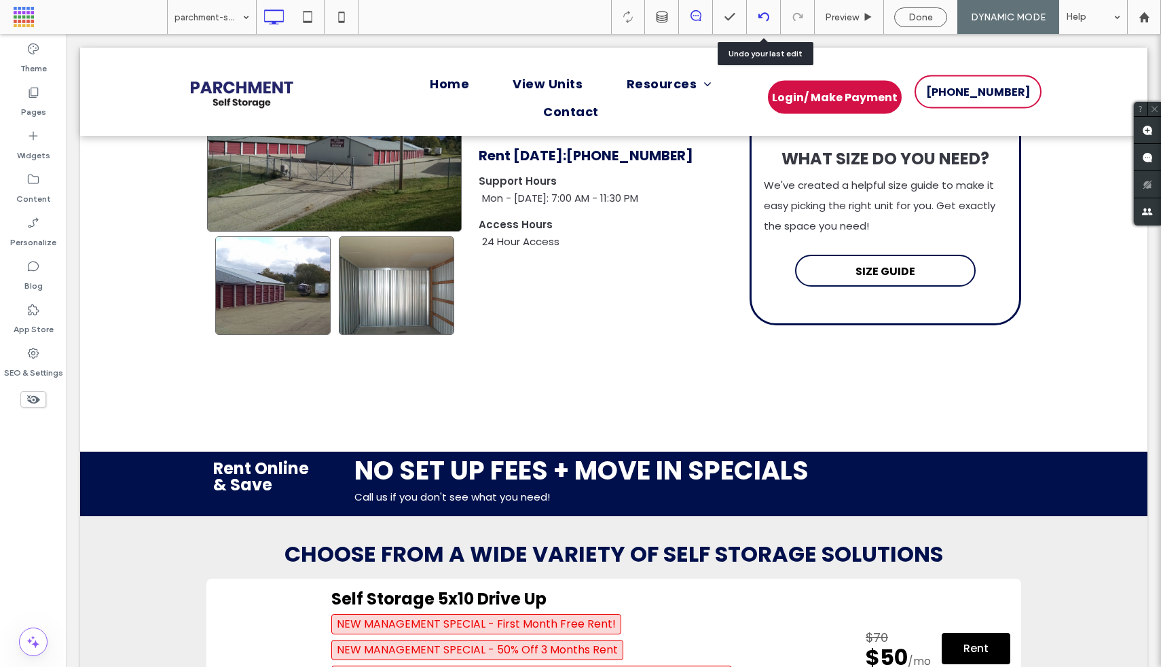
click at [768, 18] on div at bounding box center [763, 17] width 33 height 11
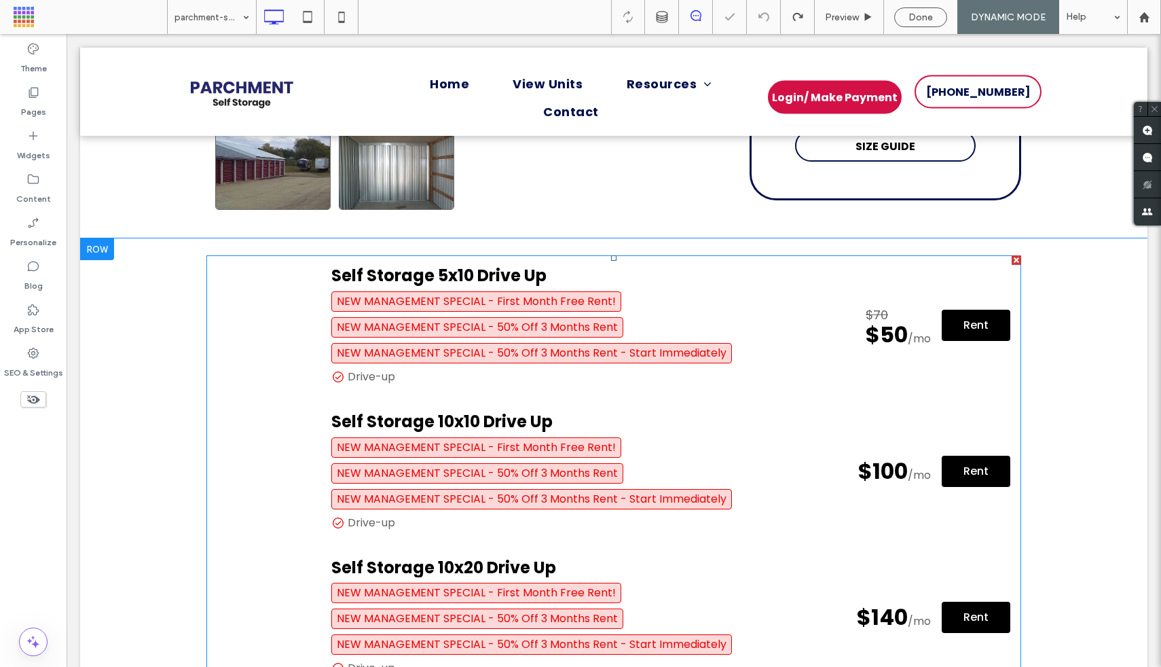
scroll to position [297, 0]
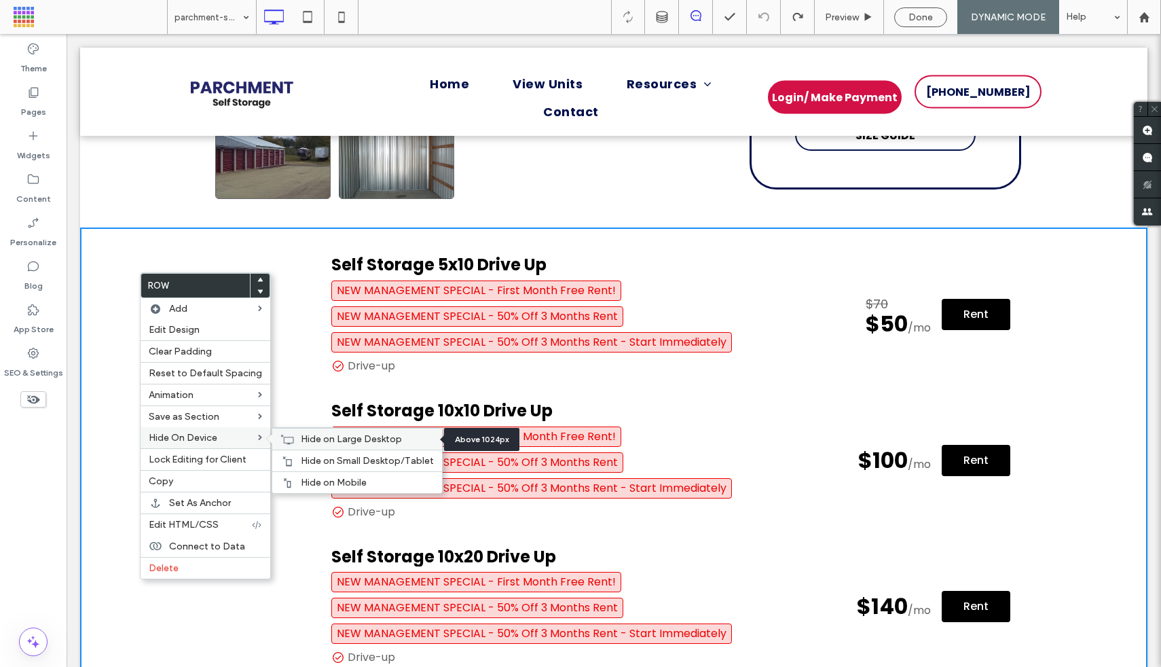
click at [301, 437] on span "Hide on Large Desktop" at bounding box center [351, 439] width 101 height 12
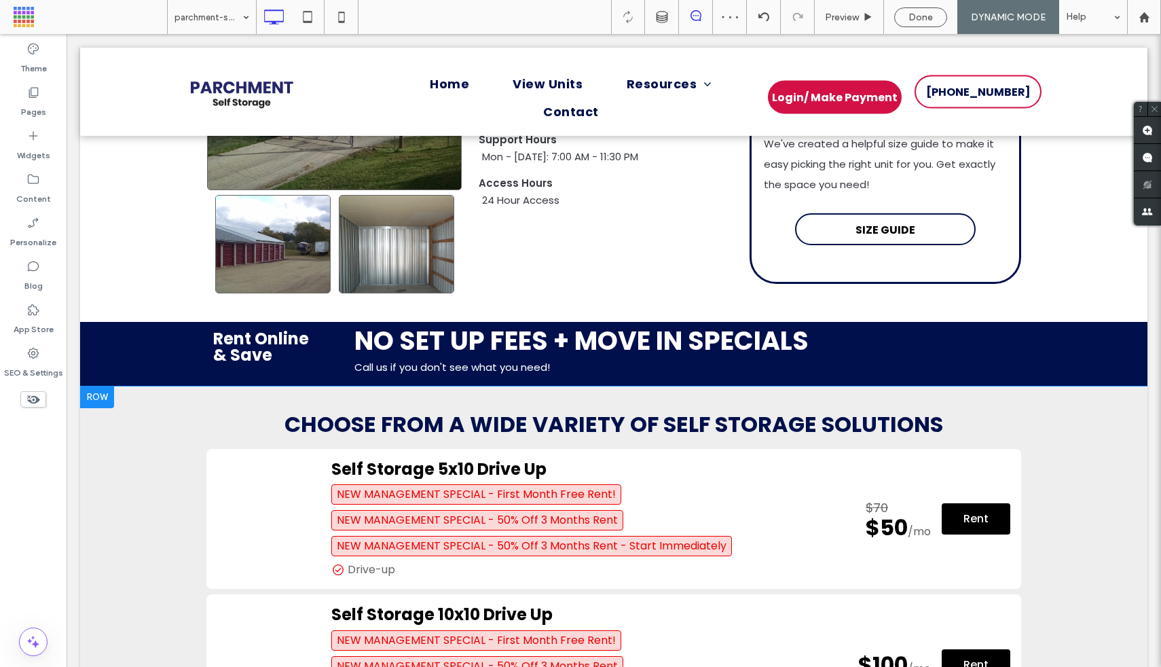
scroll to position [189, 0]
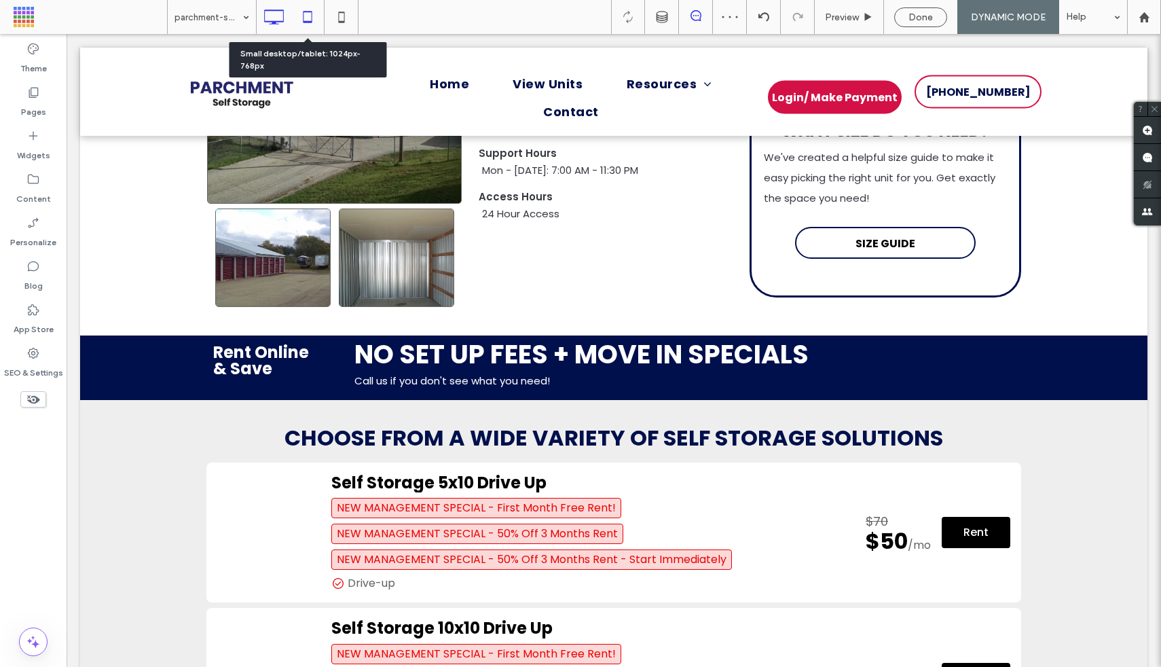
click at [304, 24] on icon at bounding box center [307, 16] width 27 height 27
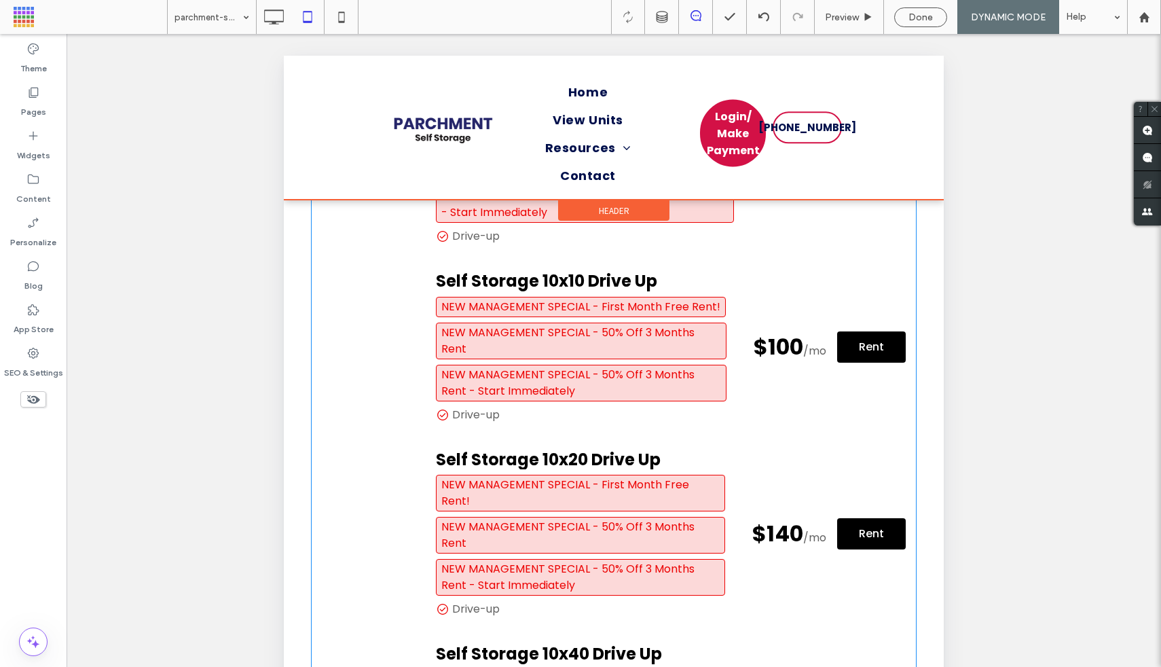
scroll to position [468, 0]
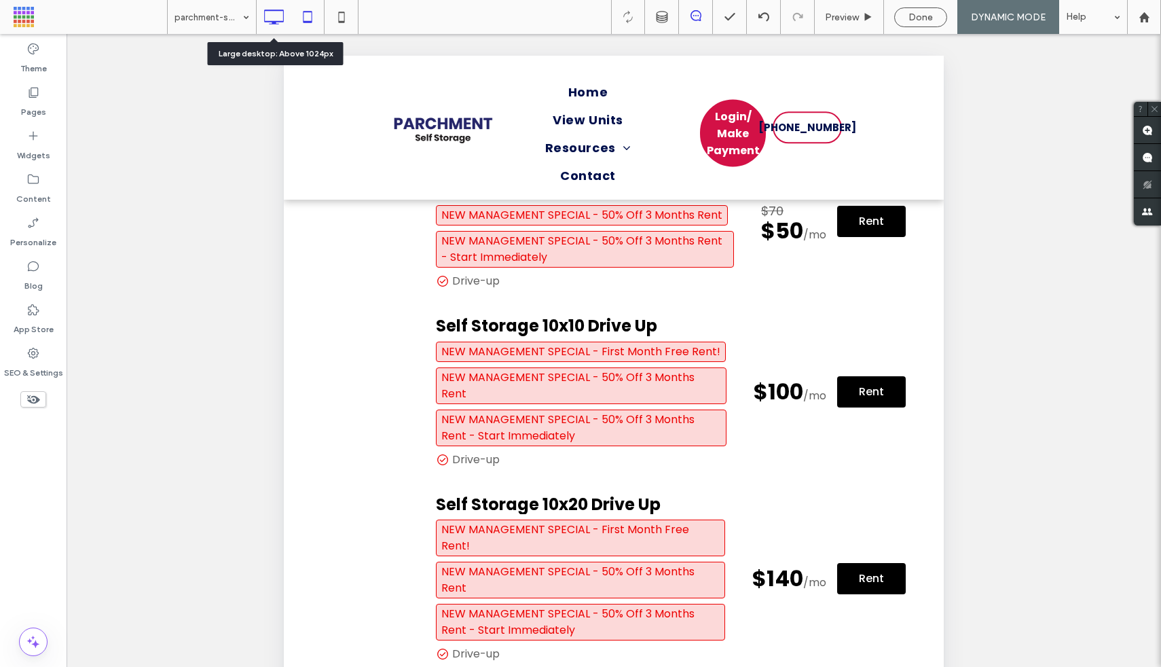
drag, startPoint x: 276, startPoint y: 21, endPoint x: 221, endPoint y: 33, distance: 55.7
click at [276, 21] on use at bounding box center [275, 17] width 20 height 15
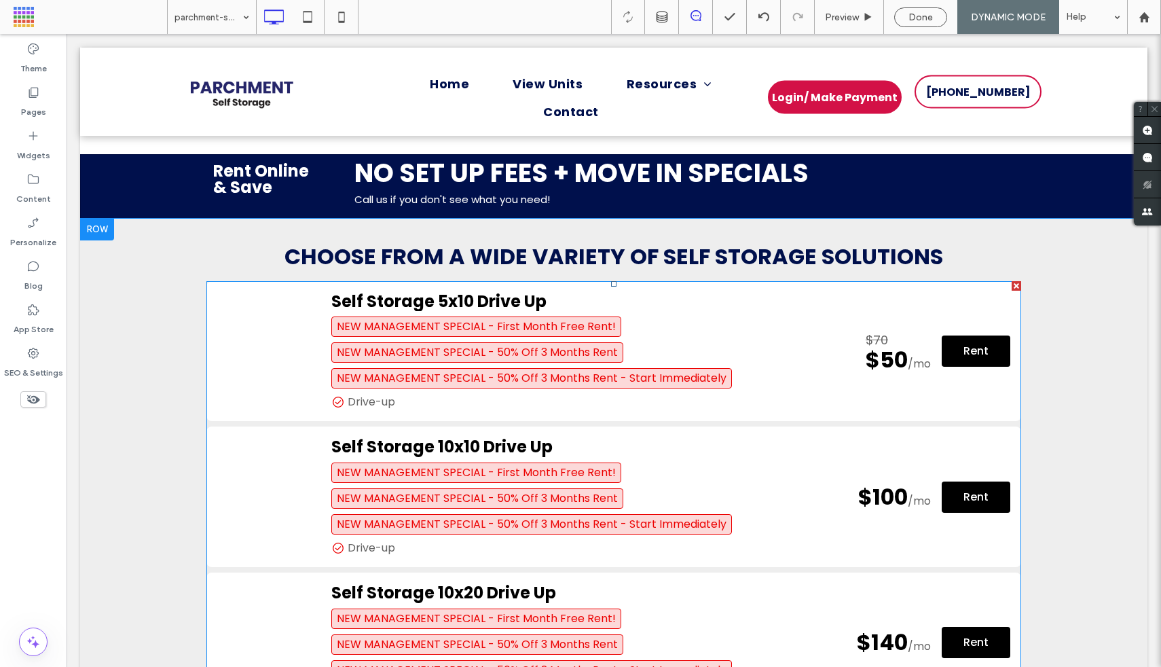
scroll to position [369, 0]
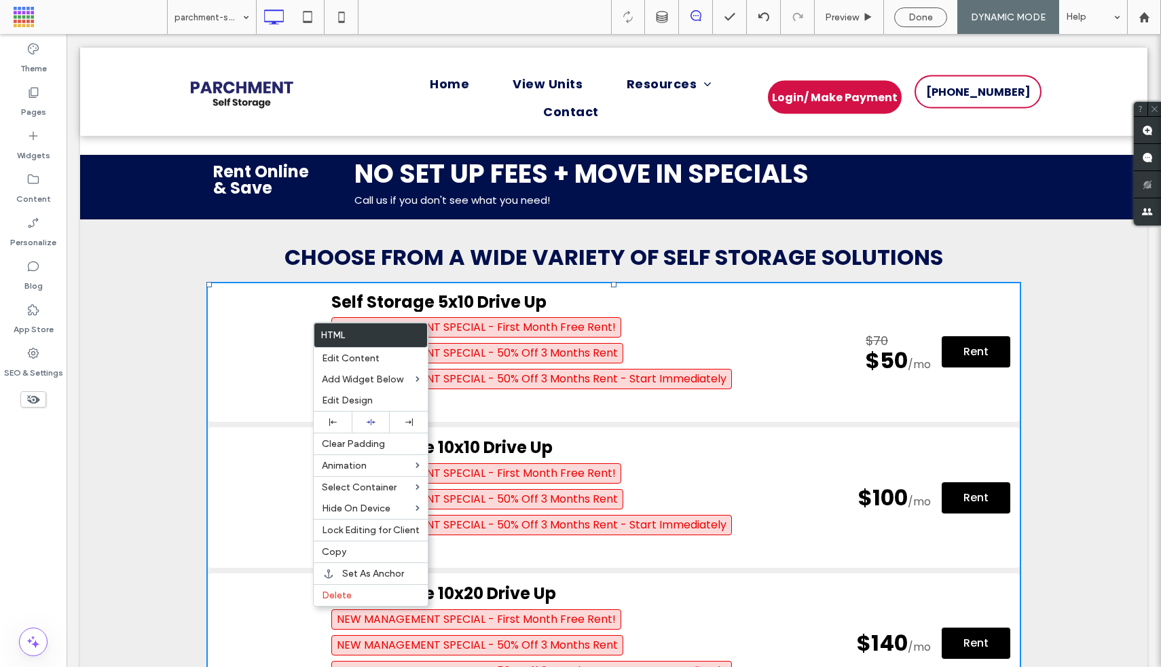
click at [47, 405] on div at bounding box center [33, 399] width 67 height 30
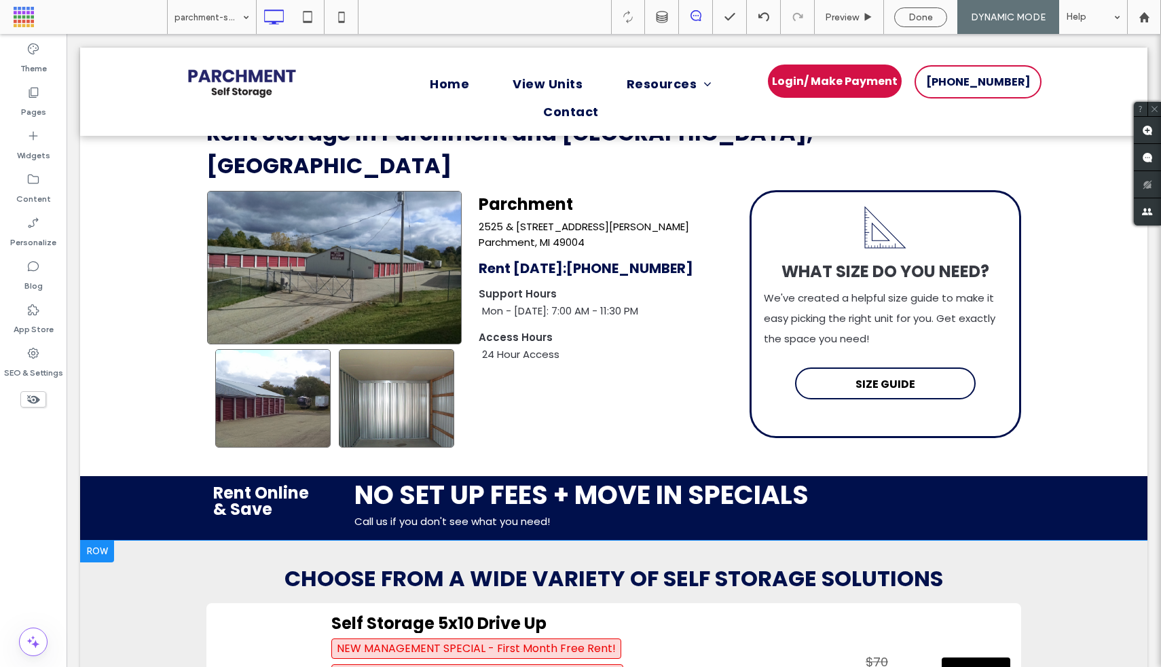
scroll to position [0, 0]
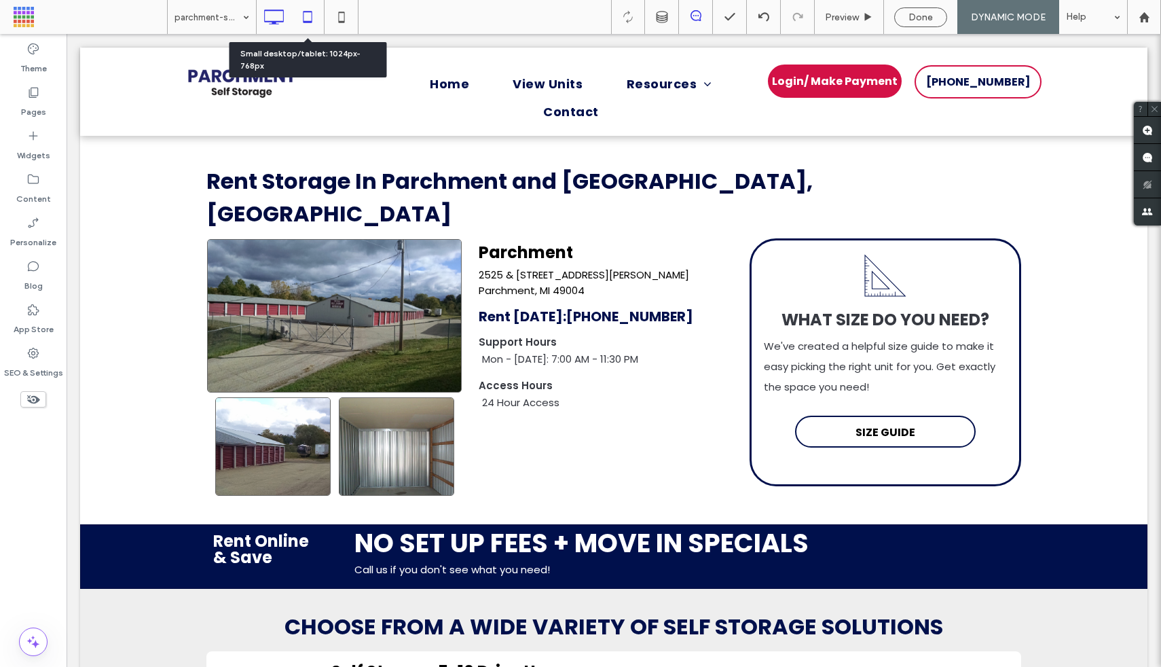
click at [308, 22] on icon at bounding box center [307, 16] width 27 height 27
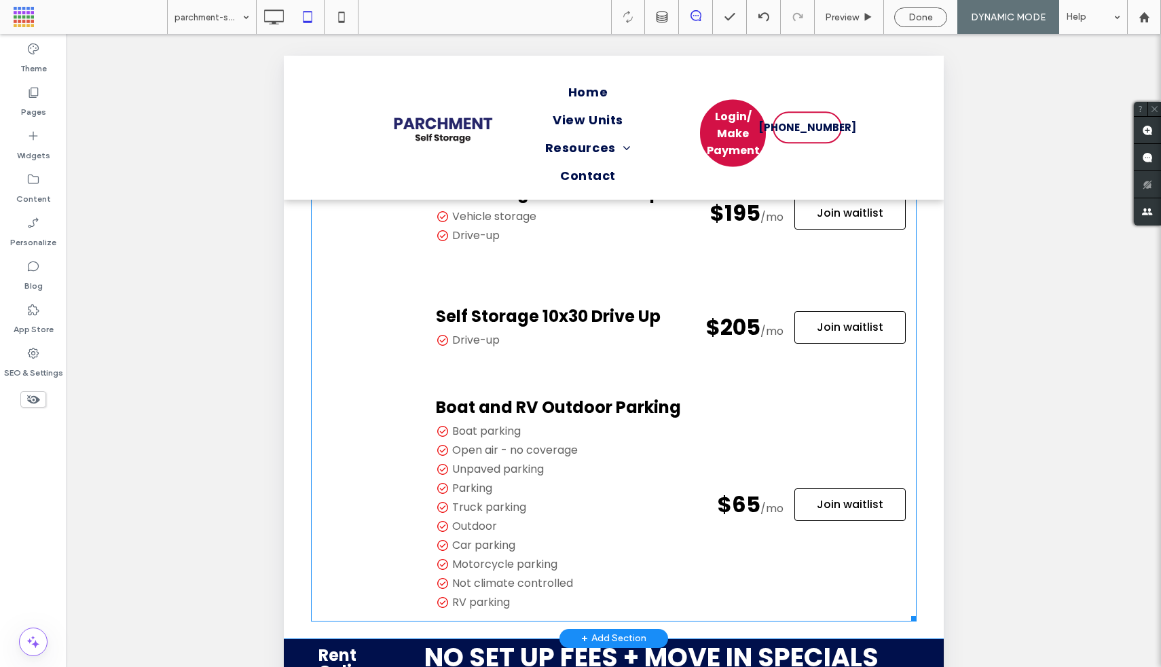
scroll to position [1141, 0]
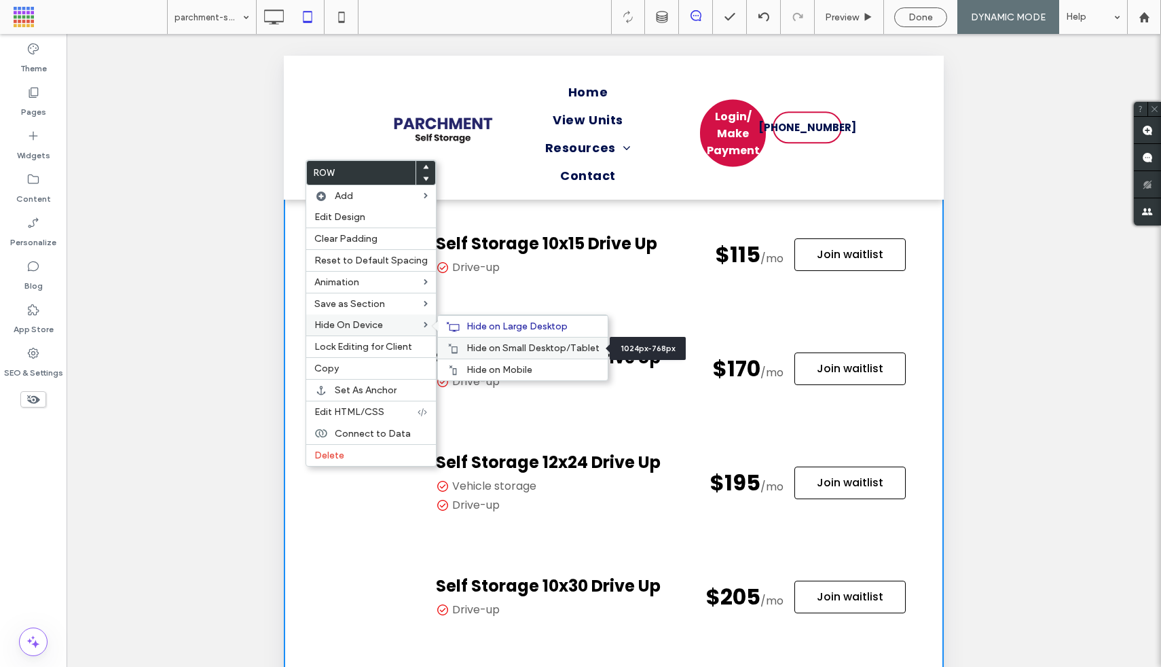
click at [487, 345] on span "Hide on Small Desktop/Tablet" at bounding box center [532, 348] width 133 height 12
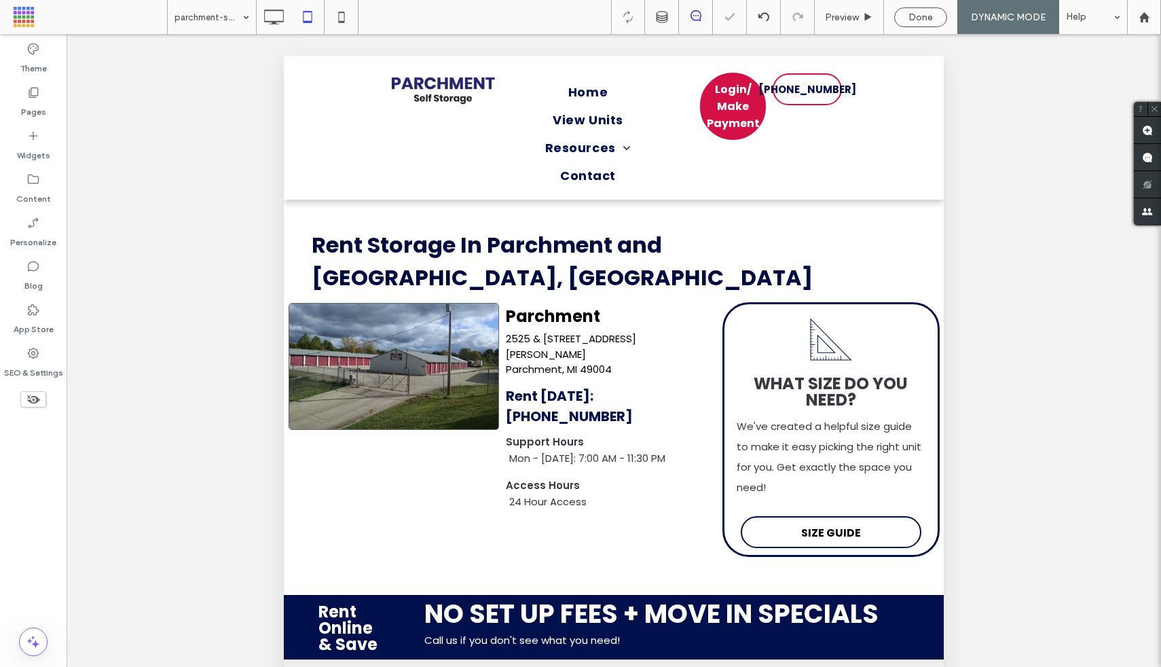
click at [193, 352] on div "Unhide? Yes Unhide? Yes Unhide? Yes Unhide? Yes Unhide? Yes Unhide? Yes Unhide?…" at bounding box center [614, 367] width 1094 height 667
click at [355, 24] on div at bounding box center [340, 16] width 33 height 27
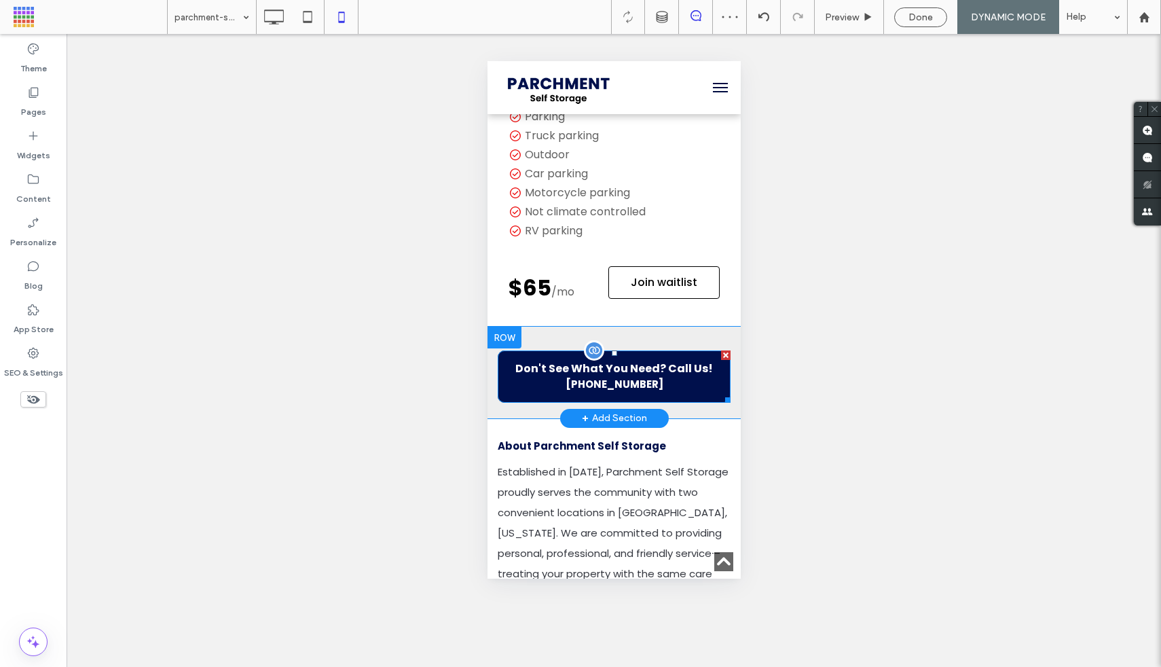
scroll to position [3509, 0]
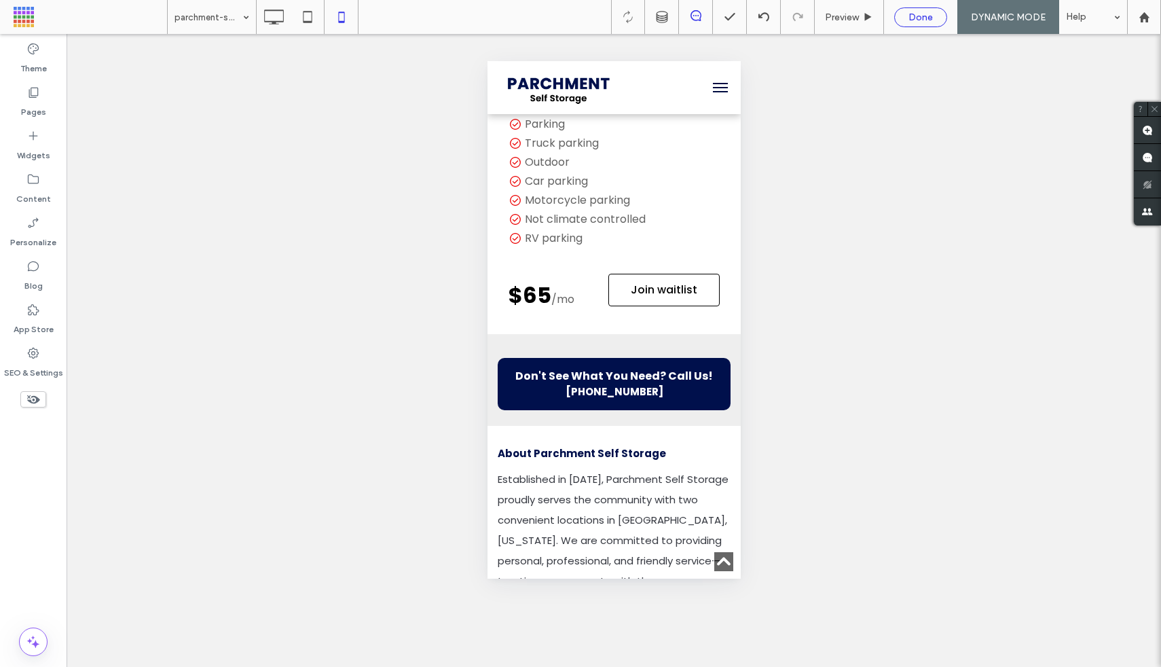
click at [919, 16] on span "Done" at bounding box center [920, 18] width 24 height 12
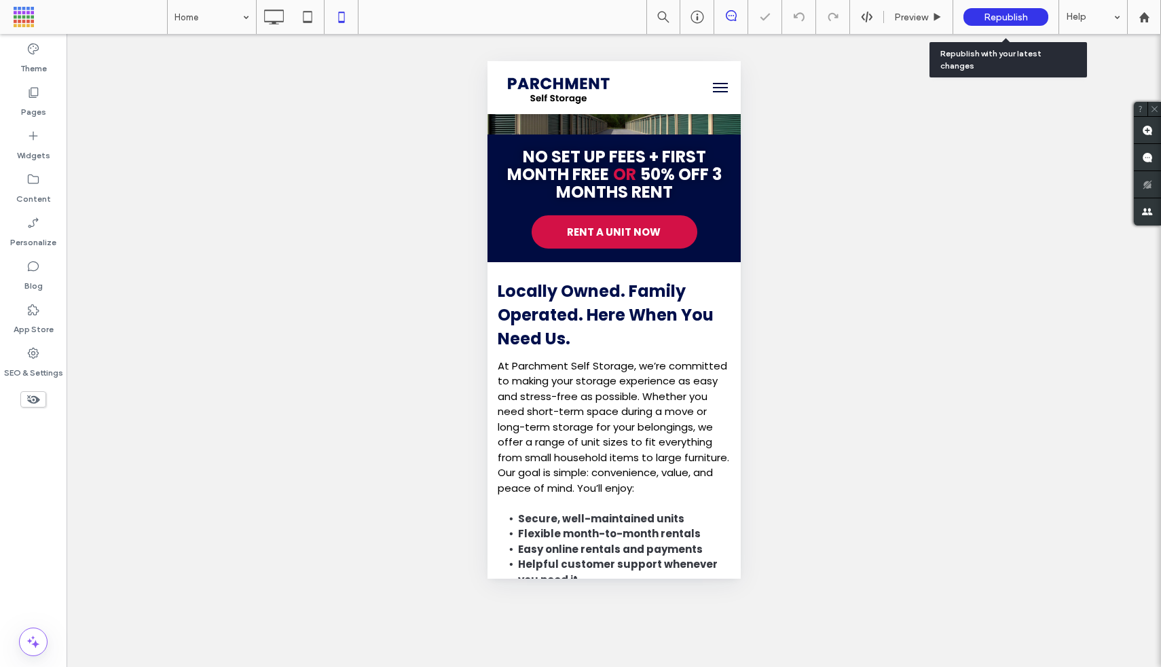
click at [992, 18] on span "Republish" at bounding box center [1006, 18] width 44 height 12
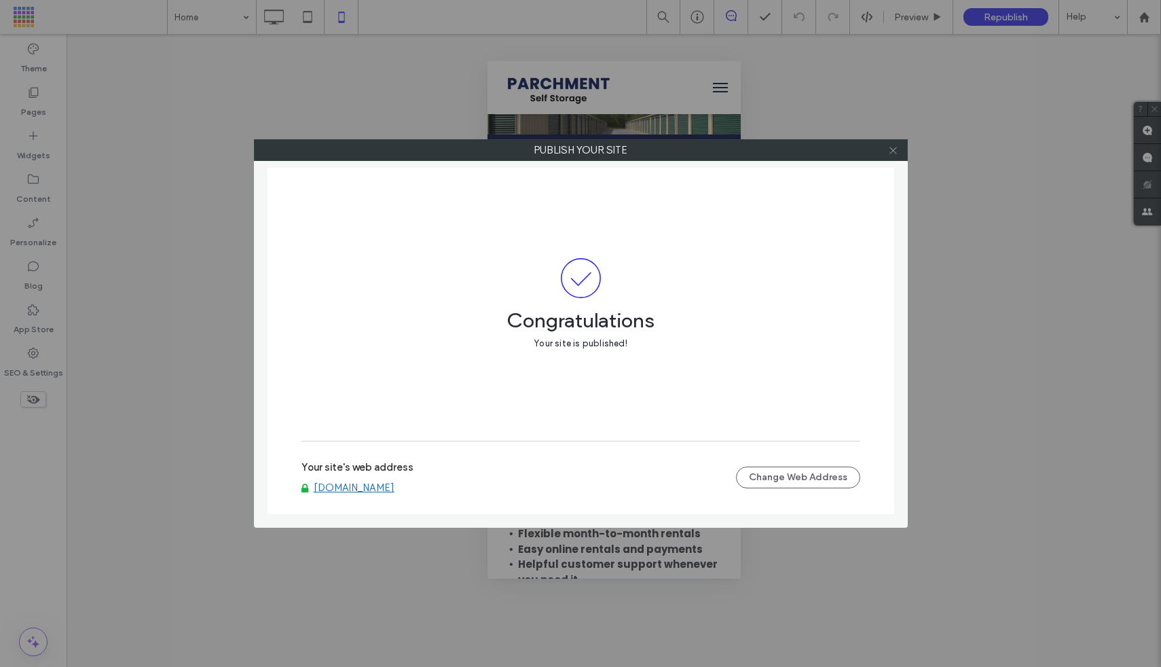
click at [896, 149] on icon at bounding box center [893, 150] width 10 height 10
